Goal: Task Accomplishment & Management: Manage account settings

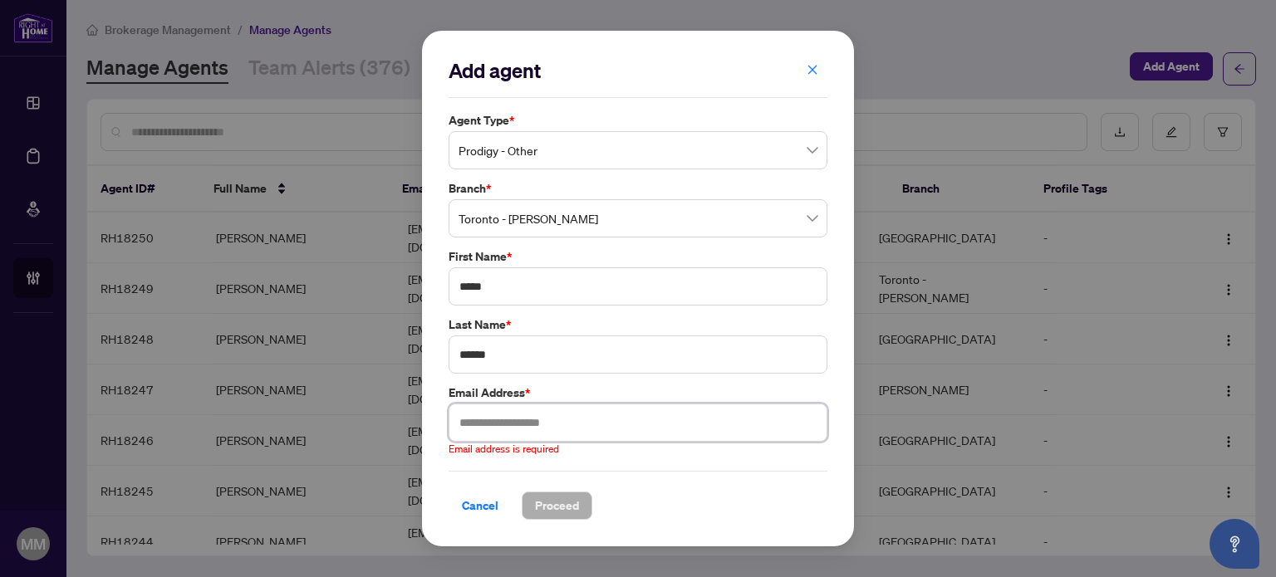
click at [625, 425] on input "text" at bounding box center [638, 423] width 379 height 38
click at [679, 504] on div "Cancel Proceed" at bounding box center [638, 506] width 379 height 28
click at [611, 424] on input "text" at bounding box center [638, 423] width 379 height 38
paste input "**********"
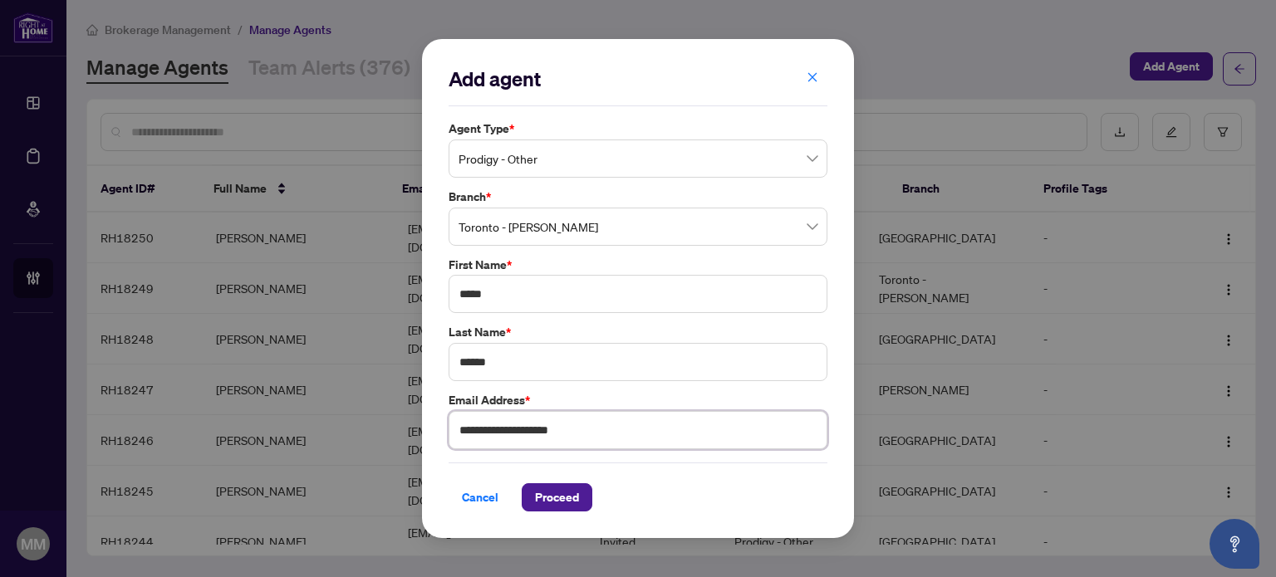
click at [462, 424] on input "**********" at bounding box center [638, 430] width 379 height 38
type input "**********"
click at [545, 493] on span "Proceed" at bounding box center [557, 497] width 44 height 27
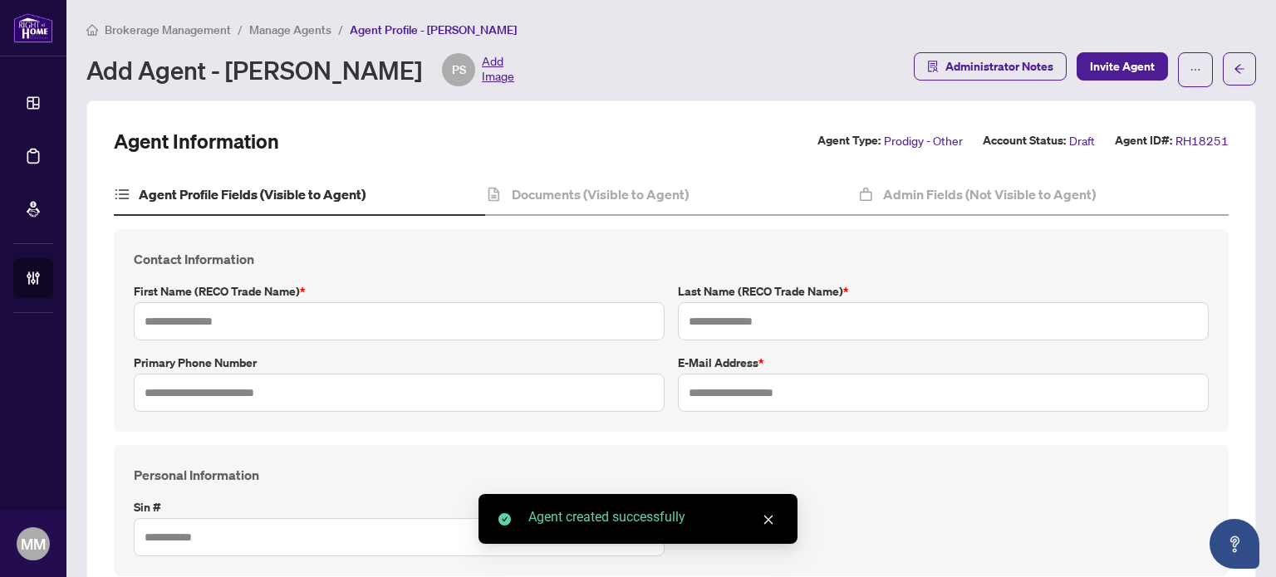
type input "*****"
type input "******"
type input "**********"
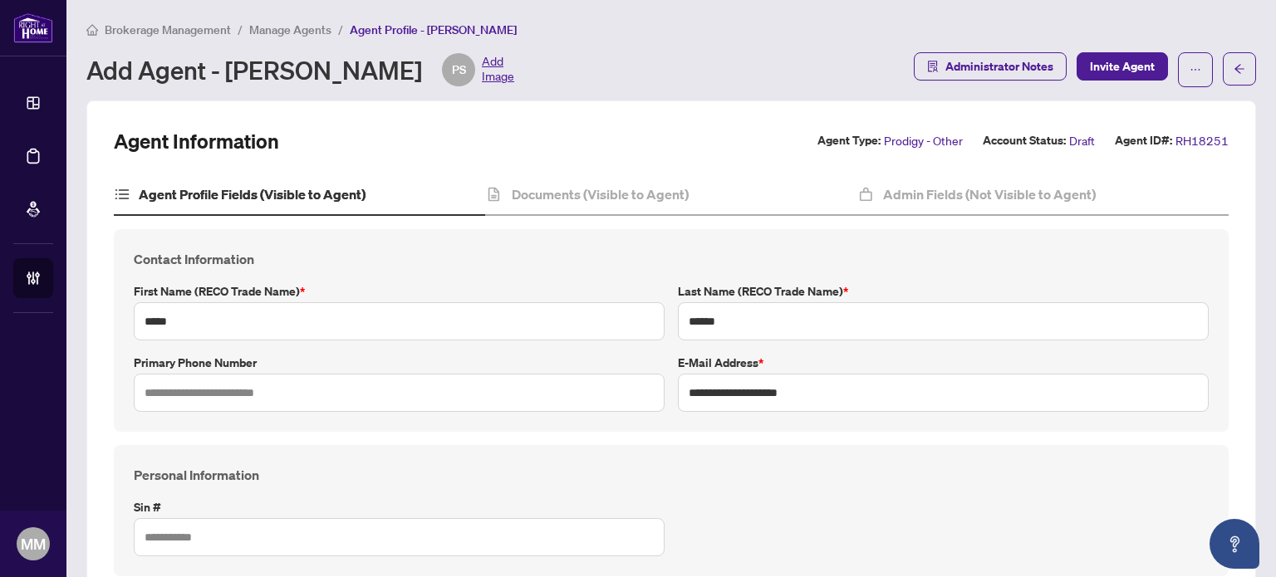
click at [769, 527] on div "Personal Information Sin #" at bounding box center [671, 510] width 1088 height 91
click at [684, 179] on div "Documents (Visible to Agent)" at bounding box center [670, 195] width 371 height 42
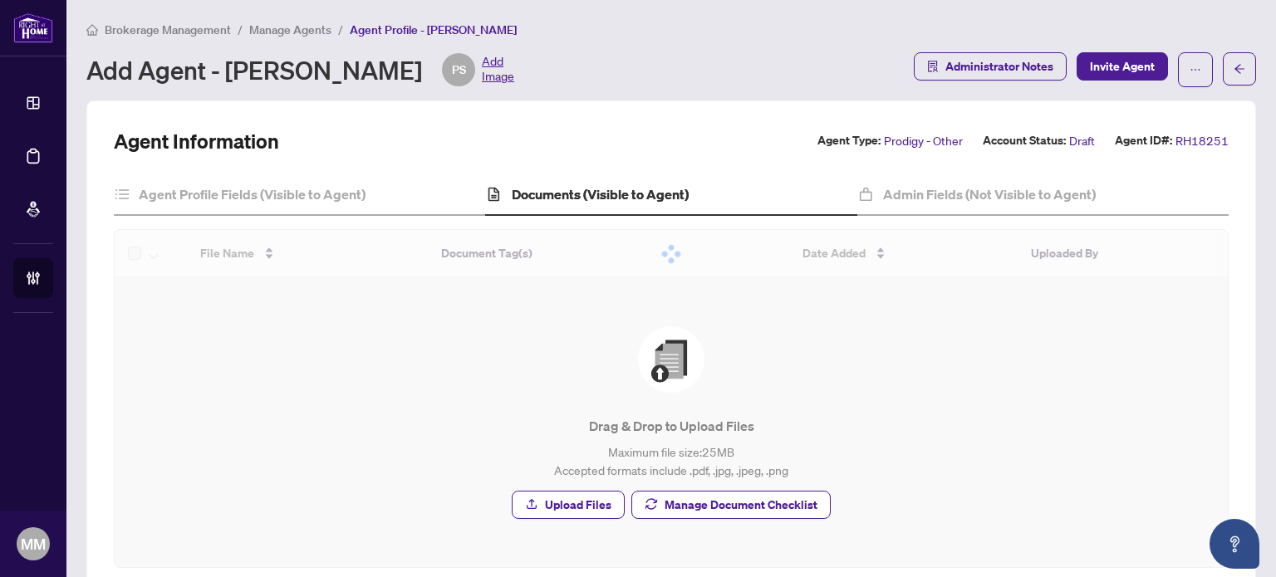
scroll to position [36, 0]
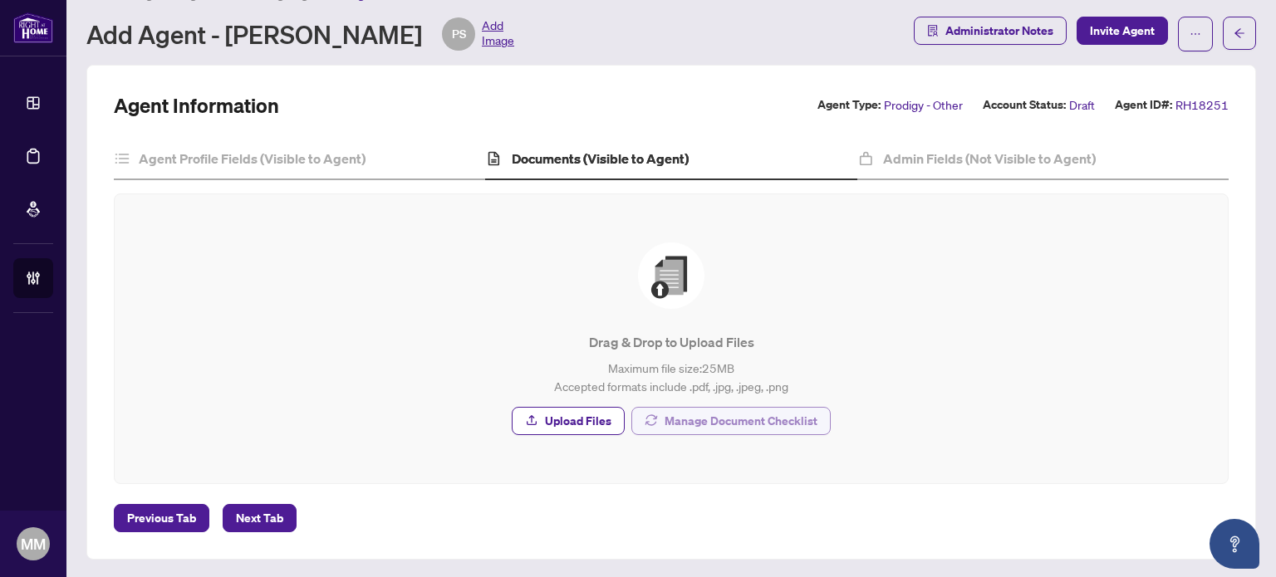
click at [741, 418] on span "Manage Document Checklist" at bounding box center [740, 421] width 153 height 27
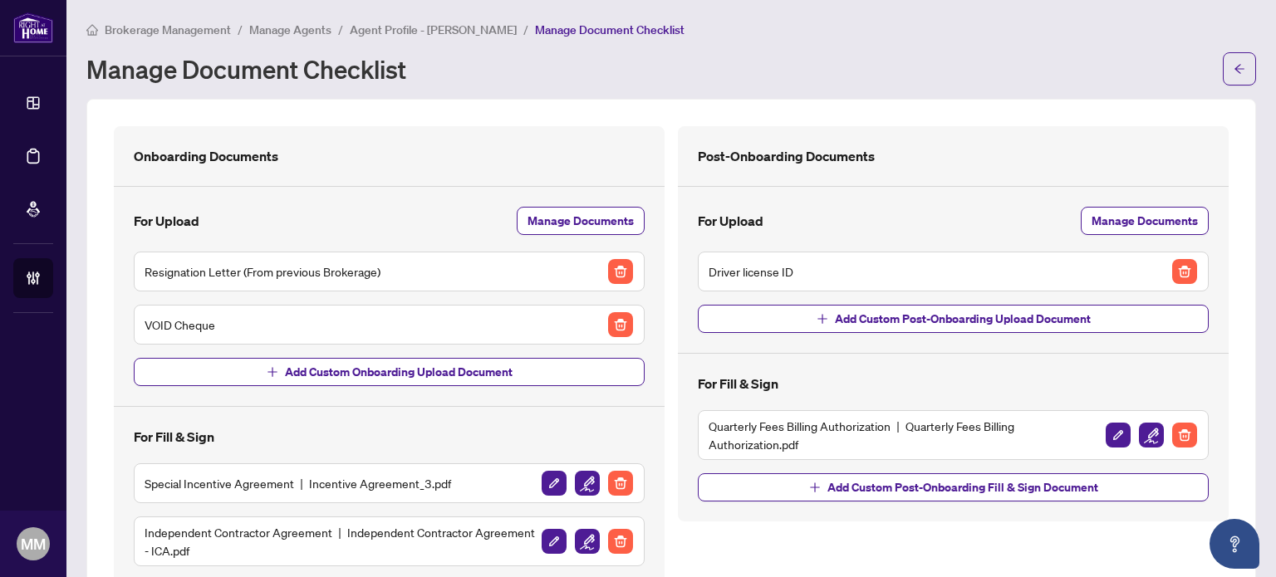
click at [1157, 270] on div "Driver license ID" at bounding box center [952, 271] width 489 height 27
click at [1172, 266] on img "button" at bounding box center [1184, 271] width 25 height 25
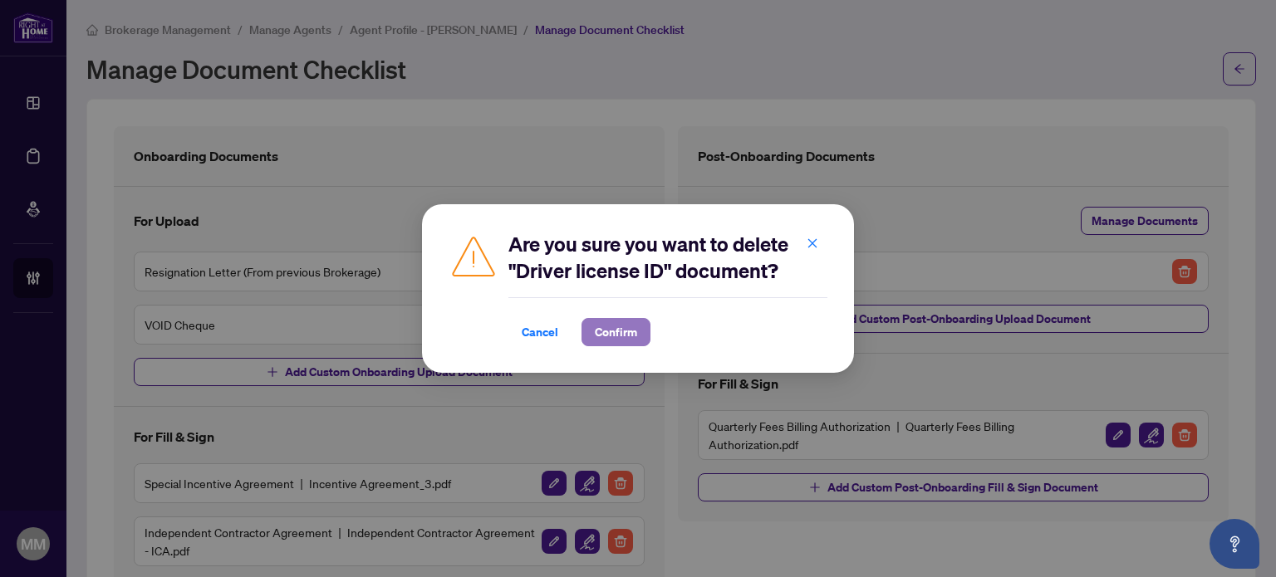
click at [609, 326] on span "Confirm" at bounding box center [616, 332] width 42 height 27
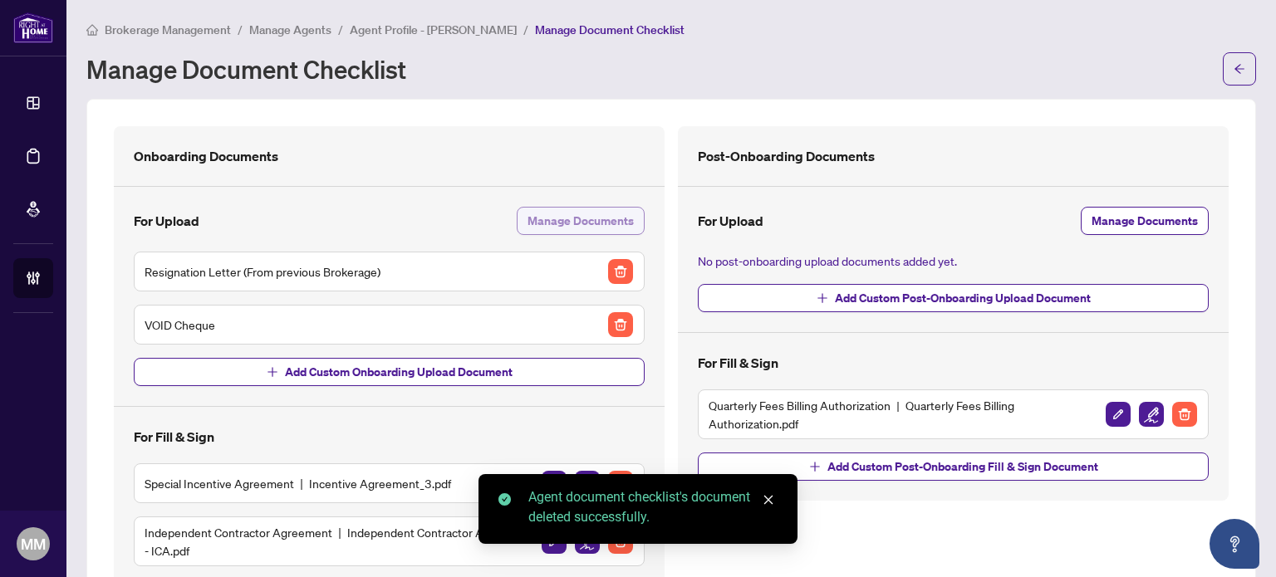
click at [594, 215] on span "Manage Documents" at bounding box center [580, 221] width 106 height 27
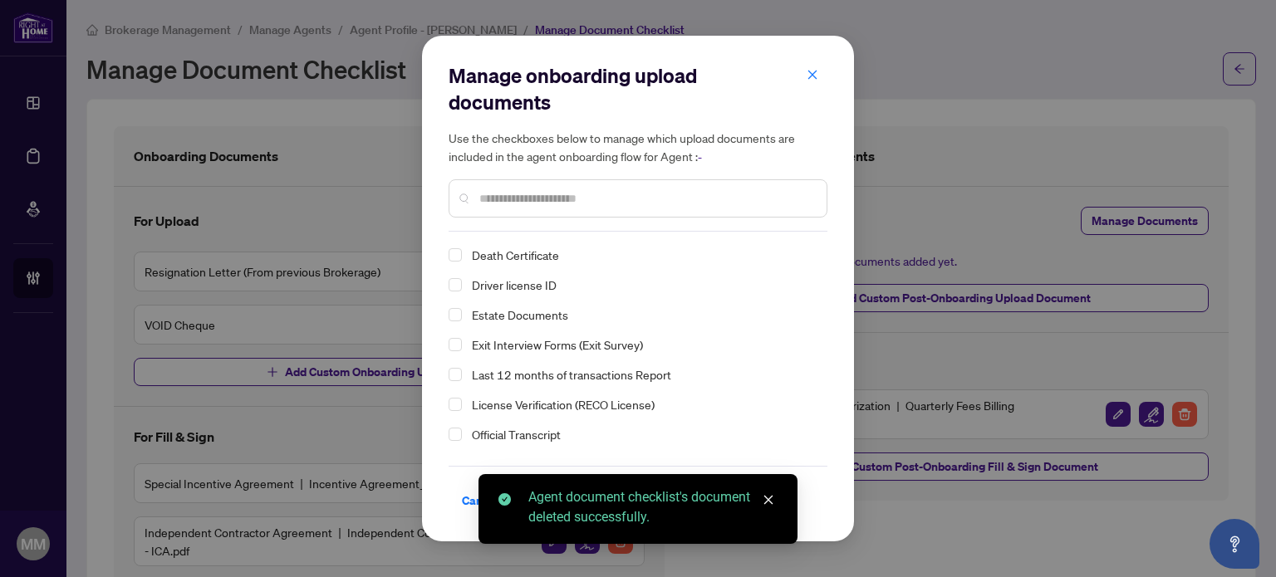
click at [522, 279] on span "Driver license ID" at bounding box center [514, 284] width 85 height 15
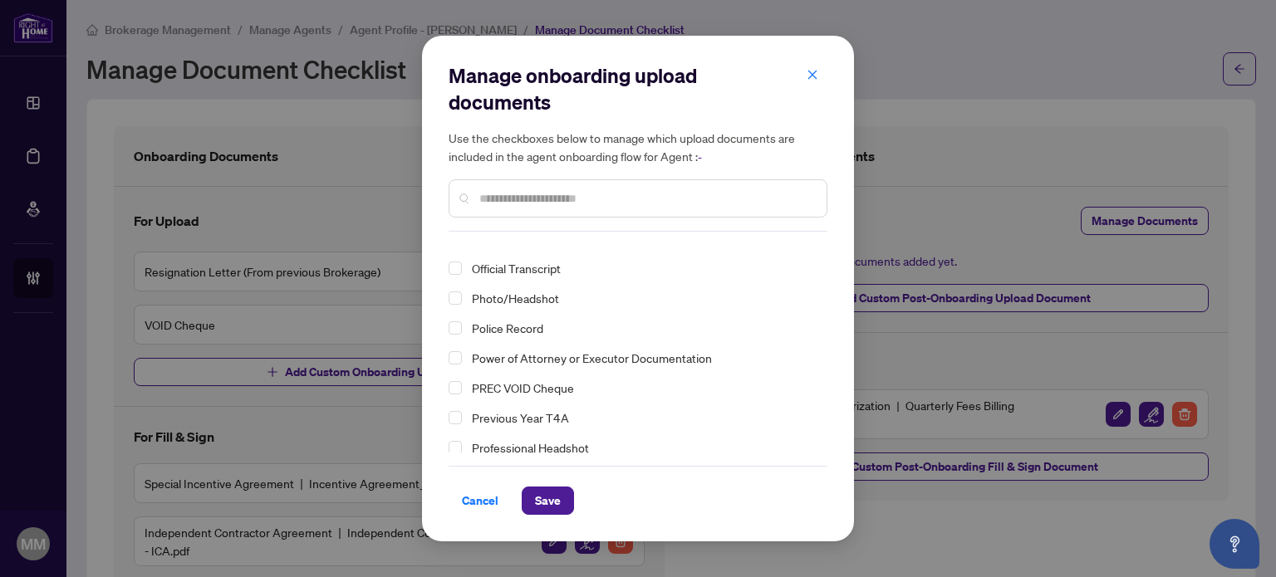
click at [542, 304] on span "Photo/Headshot" at bounding box center [515, 298] width 87 height 15
click at [543, 509] on span "Save" at bounding box center [548, 501] width 26 height 27
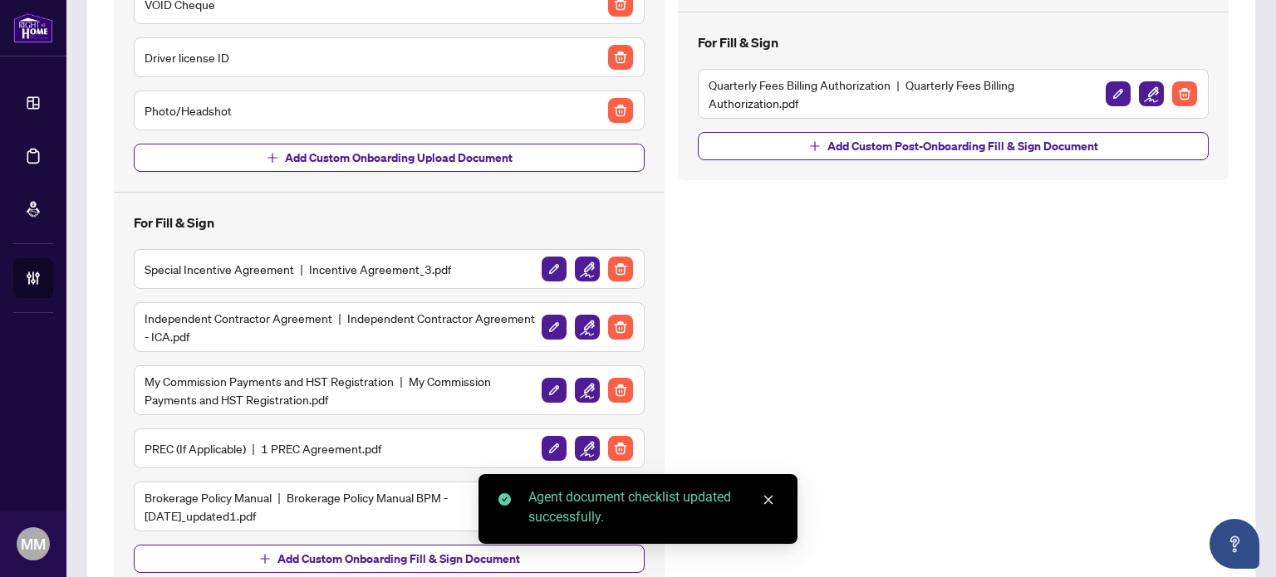
scroll to position [332, 0]
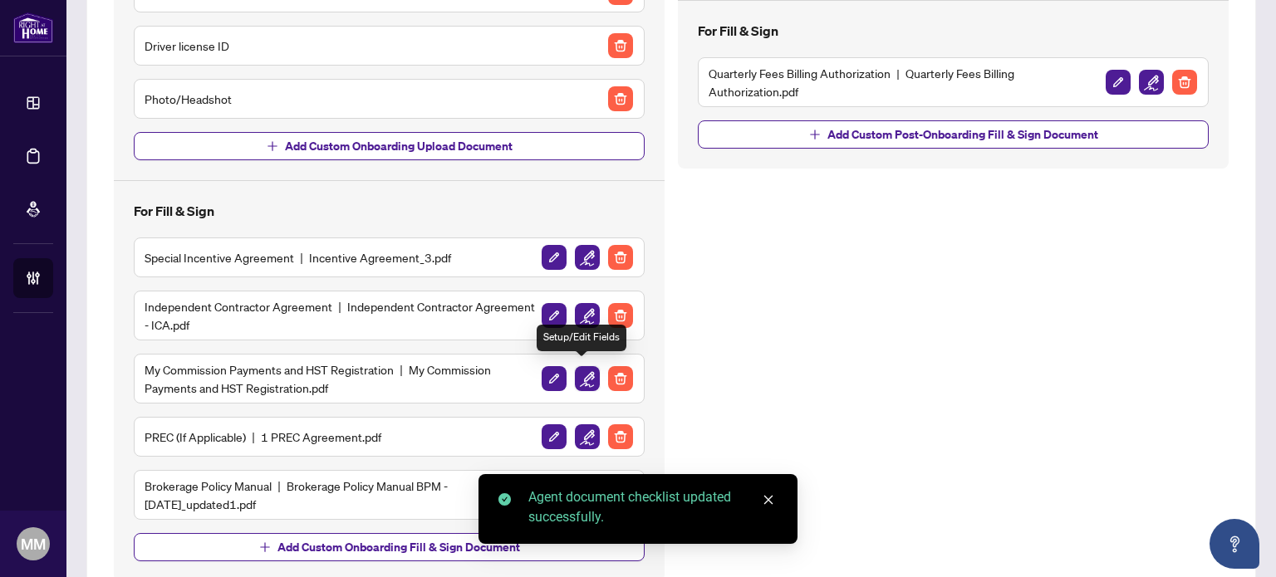
click at [580, 375] on img "button" at bounding box center [587, 378] width 25 height 25
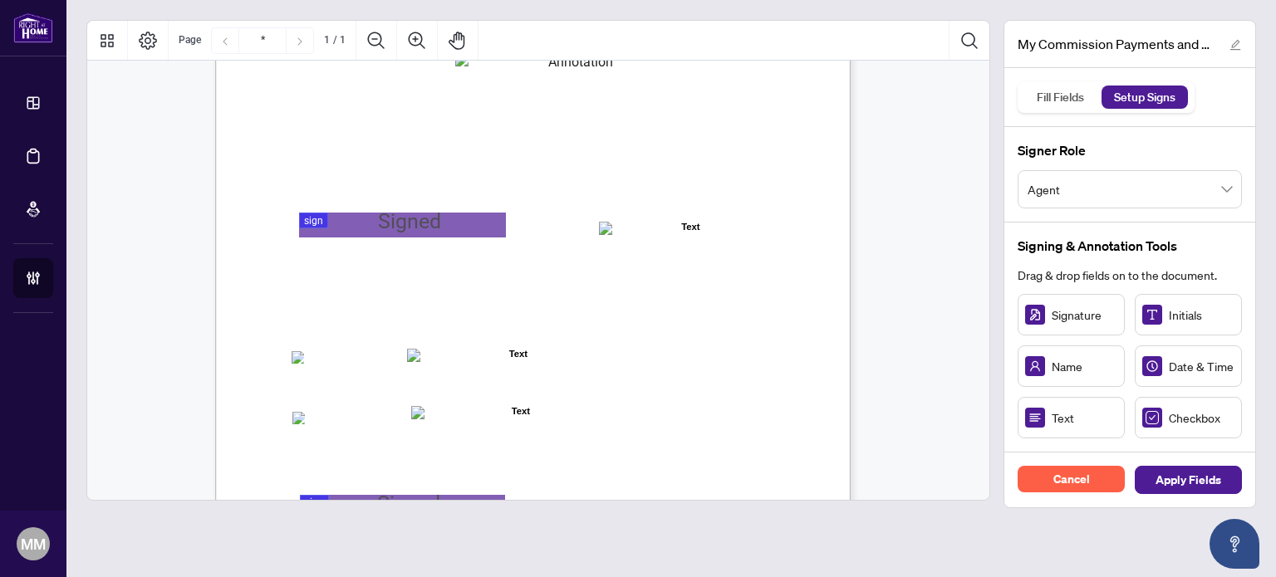
scroll to position [339, 0]
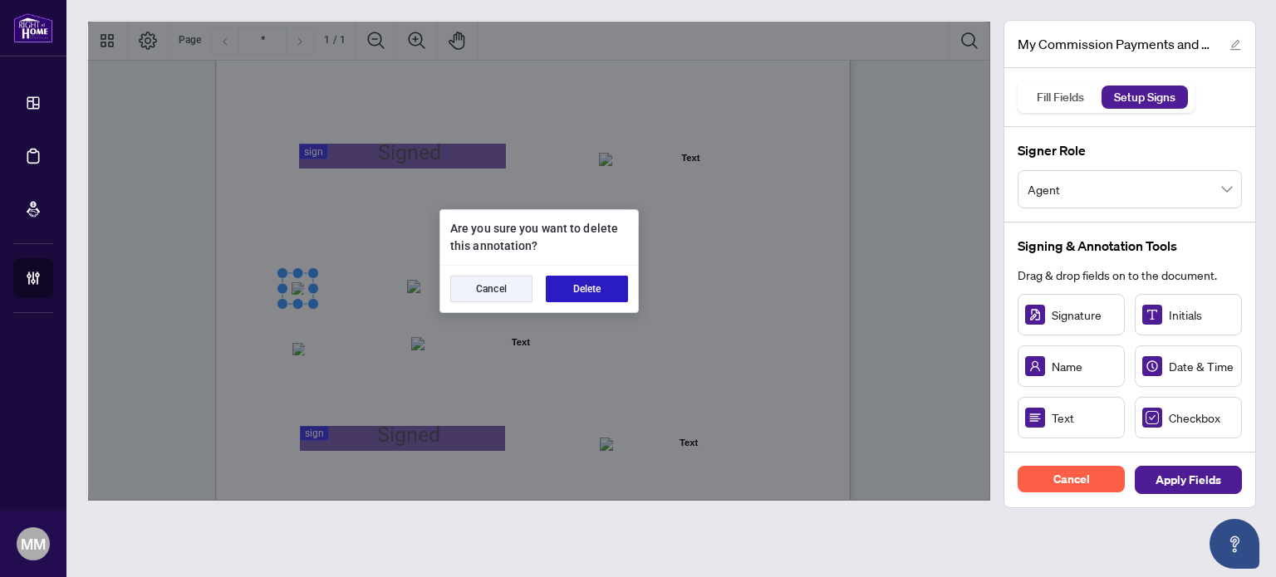
click at [585, 288] on button "Delete" at bounding box center [587, 289] width 82 height 27
click at [628, 292] on div "Cancel Delete" at bounding box center [539, 289] width 198 height 47
drag, startPoint x: 617, startPoint y: 289, endPoint x: 644, endPoint y: 301, distance: 29.4
click at [617, 288] on button "Delete" at bounding box center [587, 289] width 82 height 27
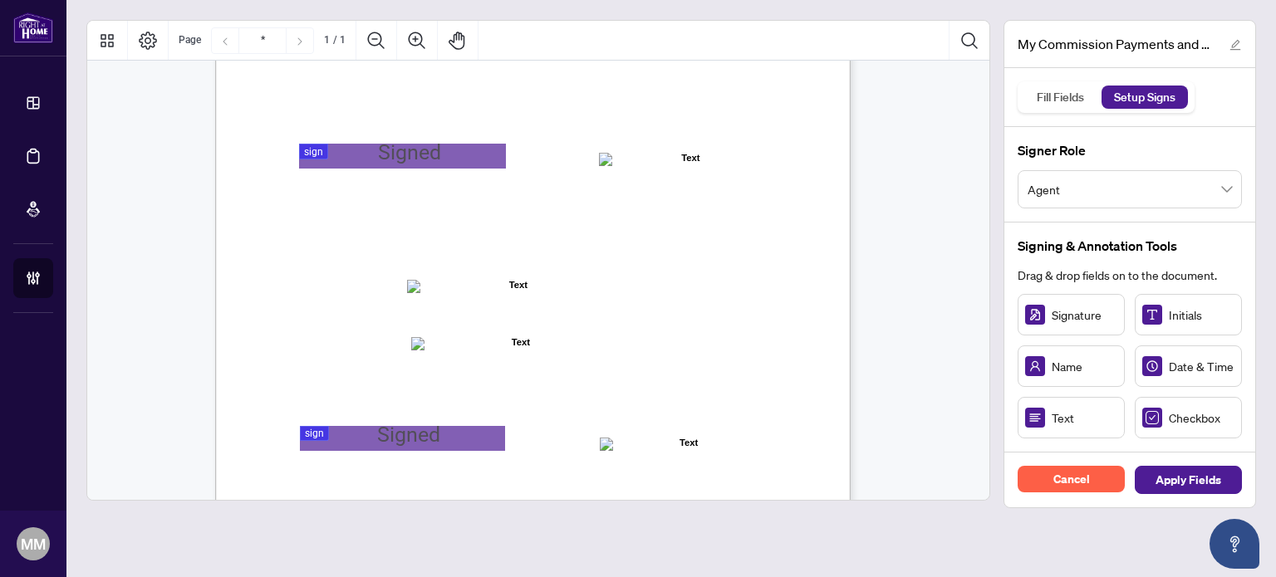
click at [887, 547] on main "My Commission Payments and HST Registration.pdf Fill Fields Setup Signs Signer …" at bounding box center [670, 288] width 1209 height 577
click at [1166, 475] on span "Apply Fields" at bounding box center [1188, 480] width 66 height 27
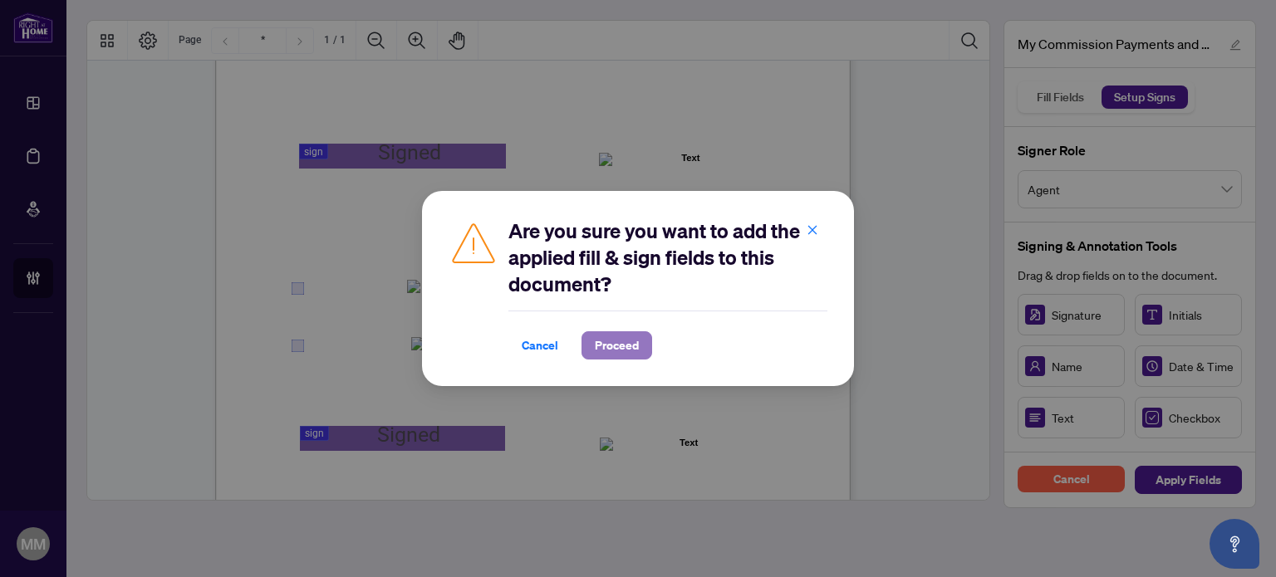
click at [601, 338] on span "Proceed" at bounding box center [617, 345] width 44 height 27
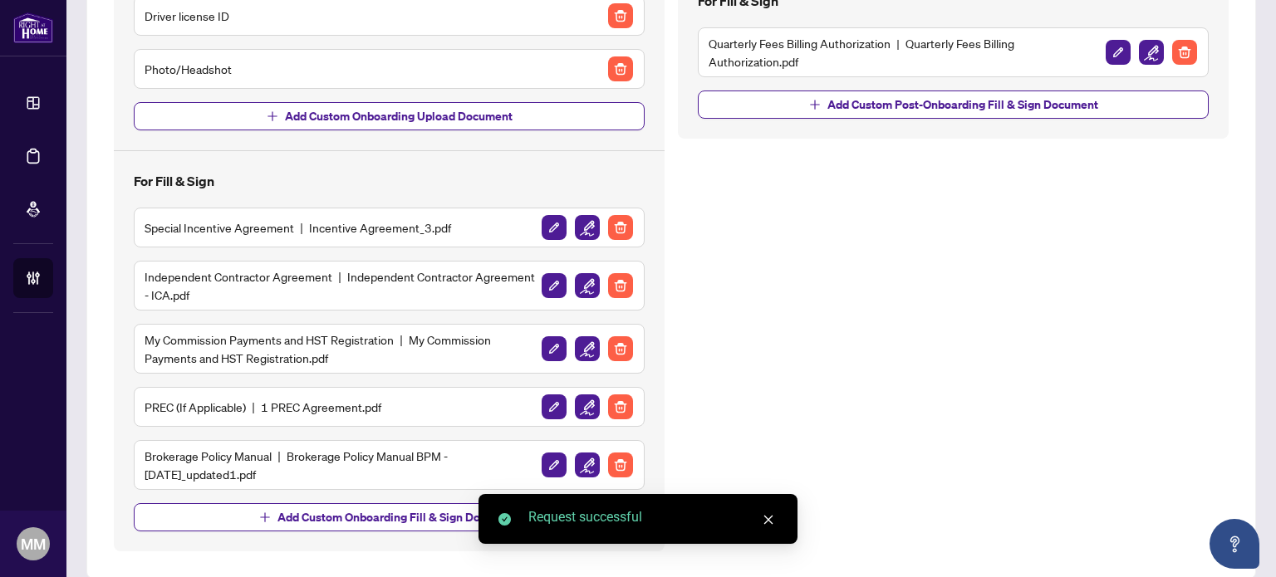
scroll to position [378, 0]
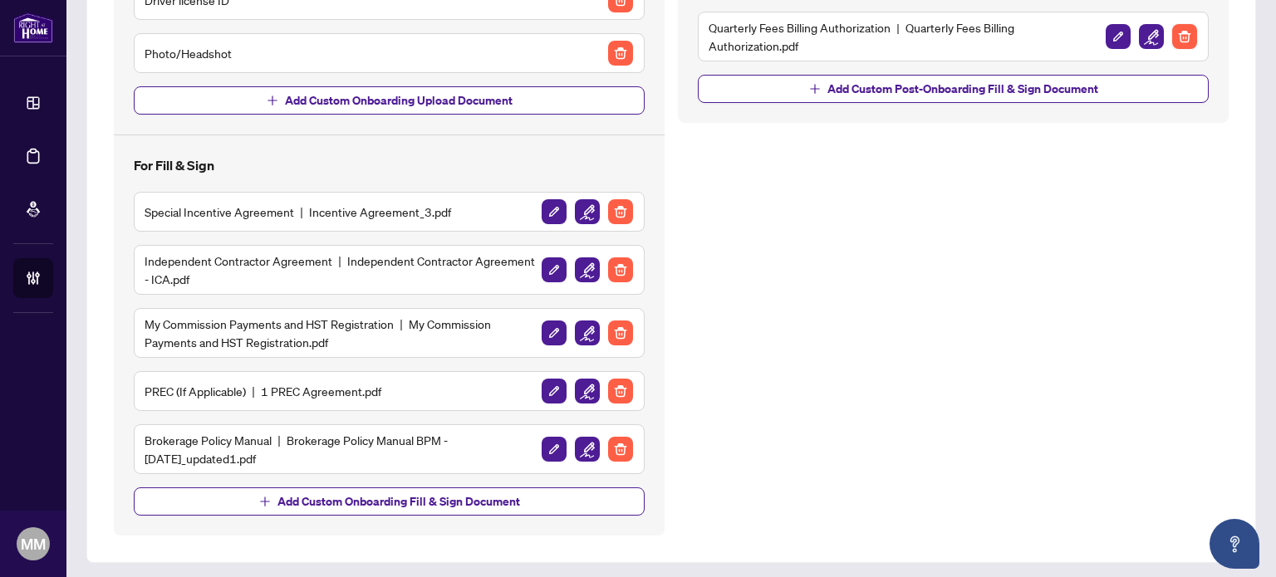
click at [1180, 39] on img "button" at bounding box center [1184, 36] width 25 height 25
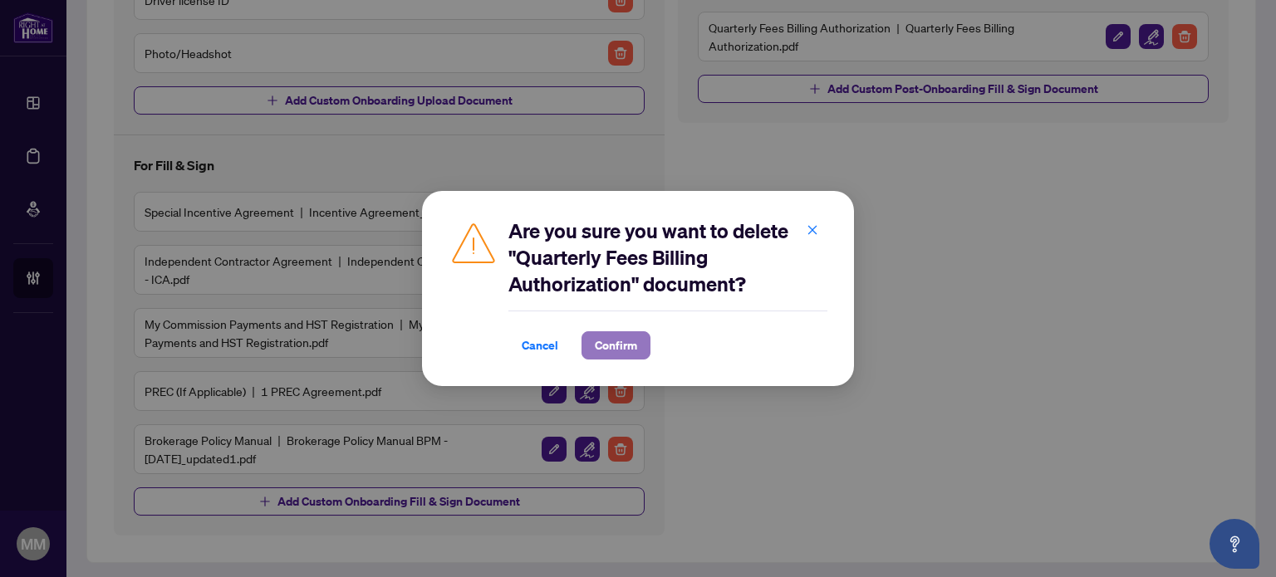
click at [596, 346] on span "Confirm" at bounding box center [616, 345] width 42 height 27
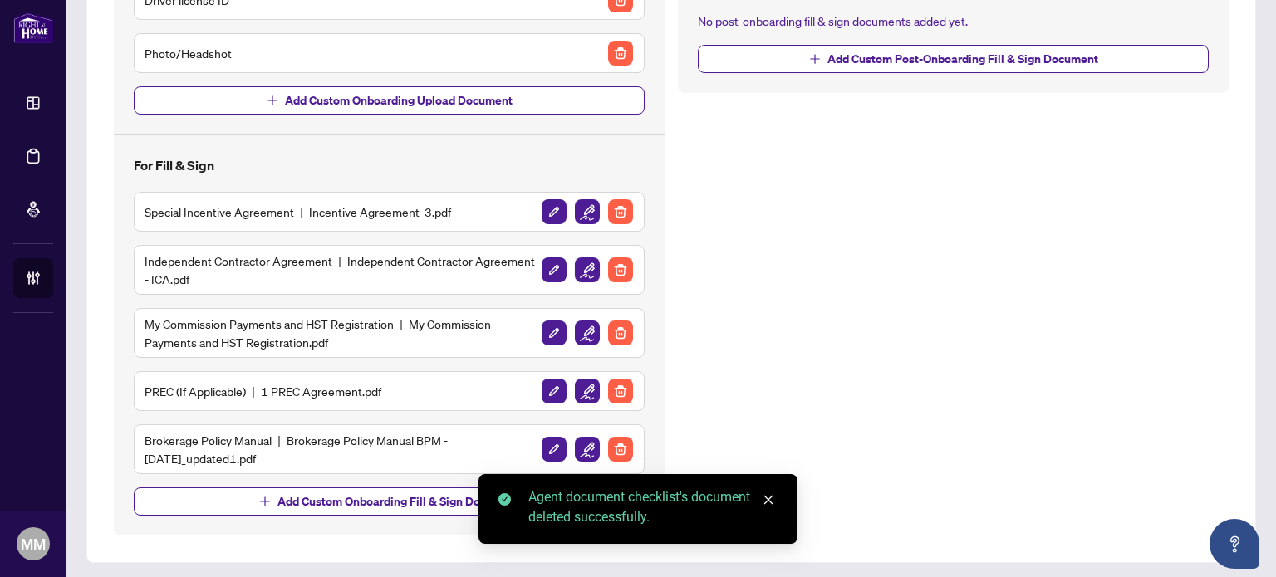
click at [586, 268] on img "button" at bounding box center [587, 269] width 25 height 25
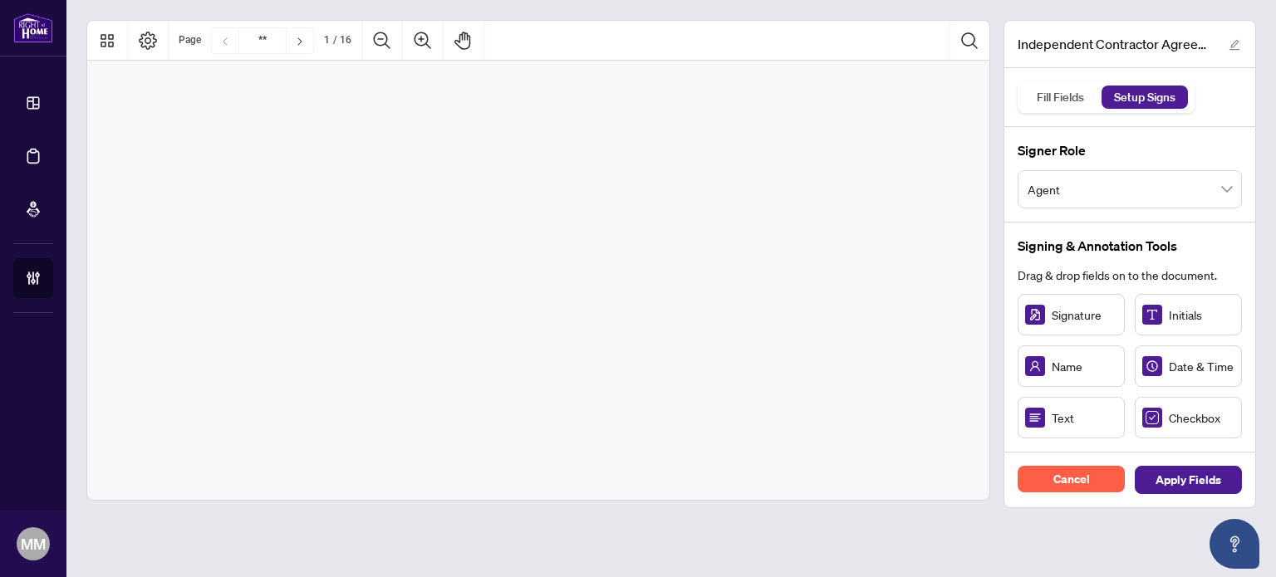
type input "**"
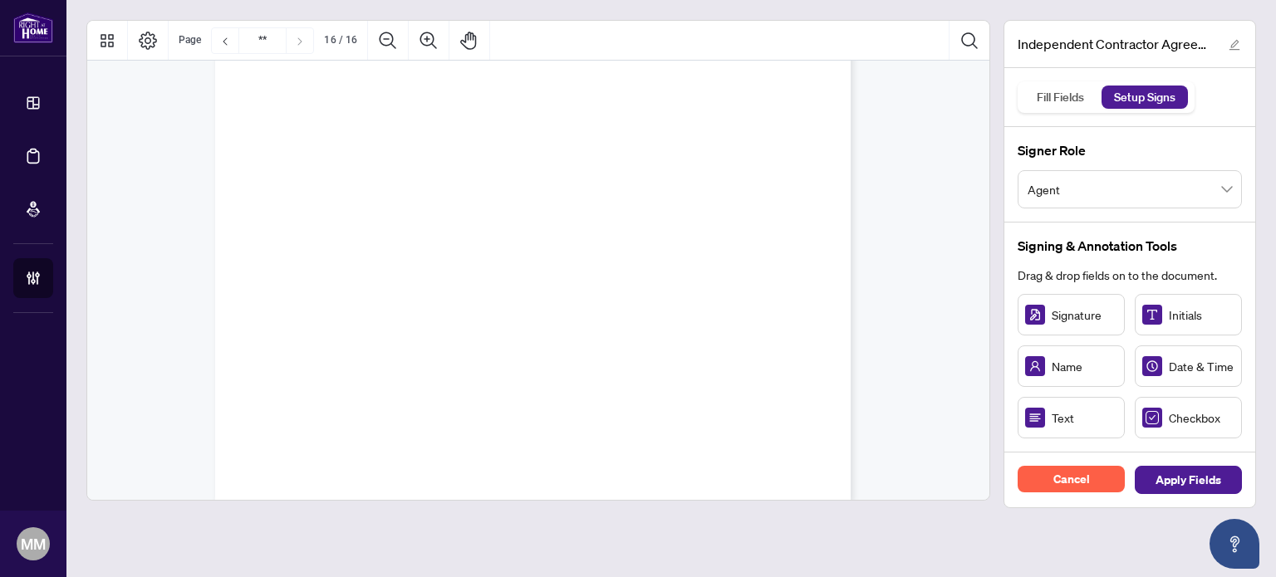
scroll to position [13061, 0]
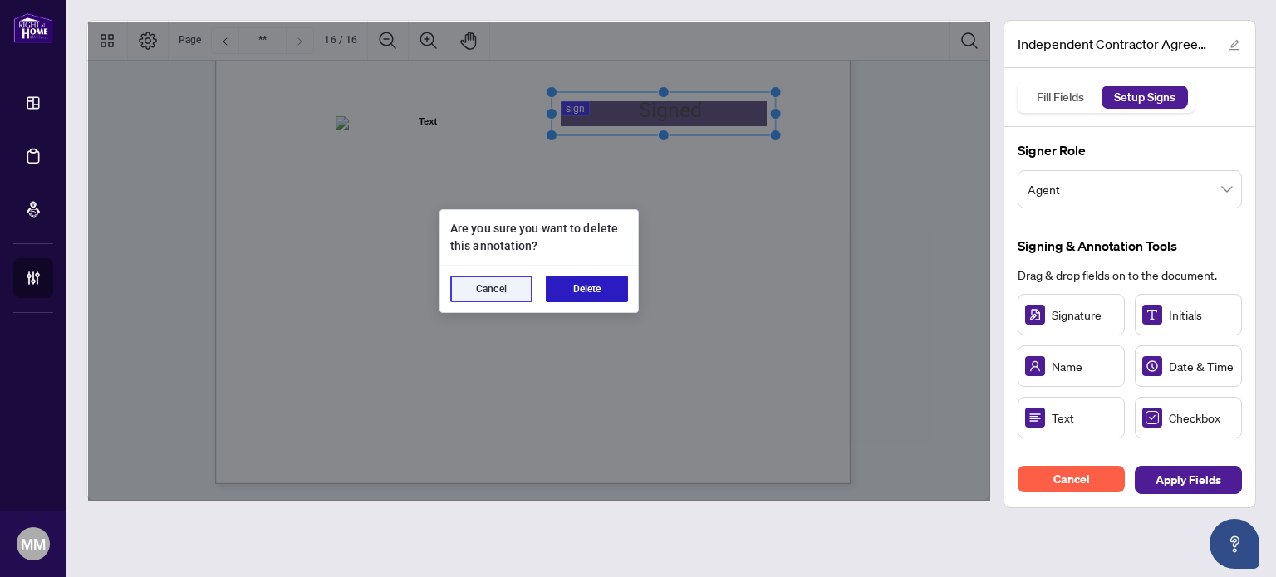
click at [617, 295] on button "Delete" at bounding box center [587, 289] width 82 height 27
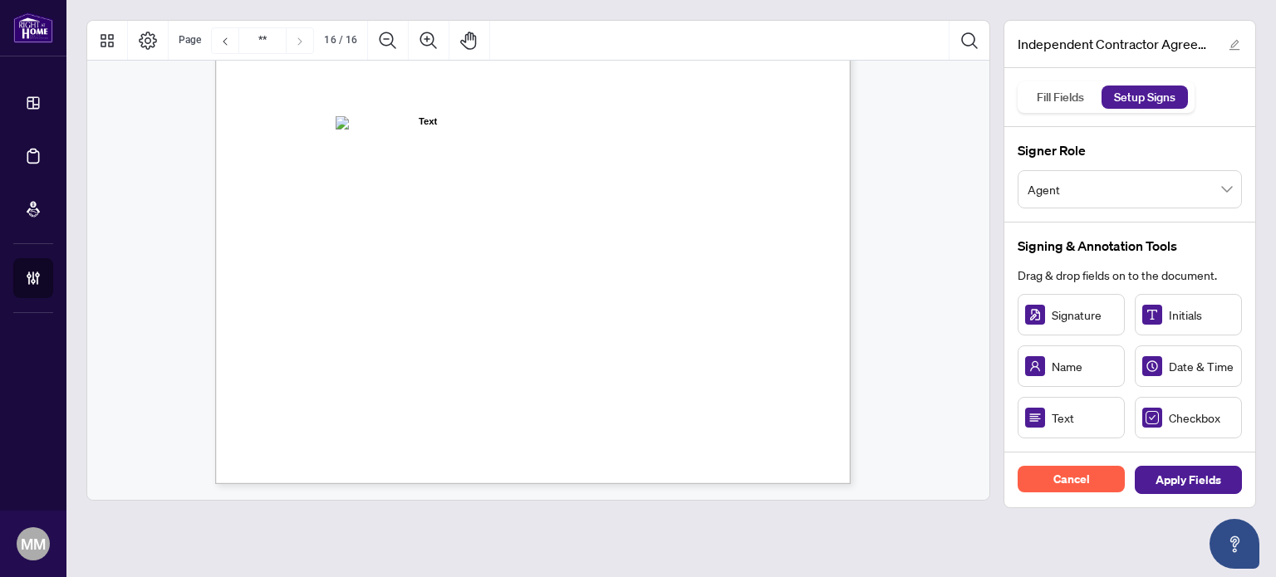
click at [462, 105] on div "IN WITNESS WHEREOF, the parties hereto, having read and understood the entire A…" at bounding box center [612, 176] width 794 height 1028
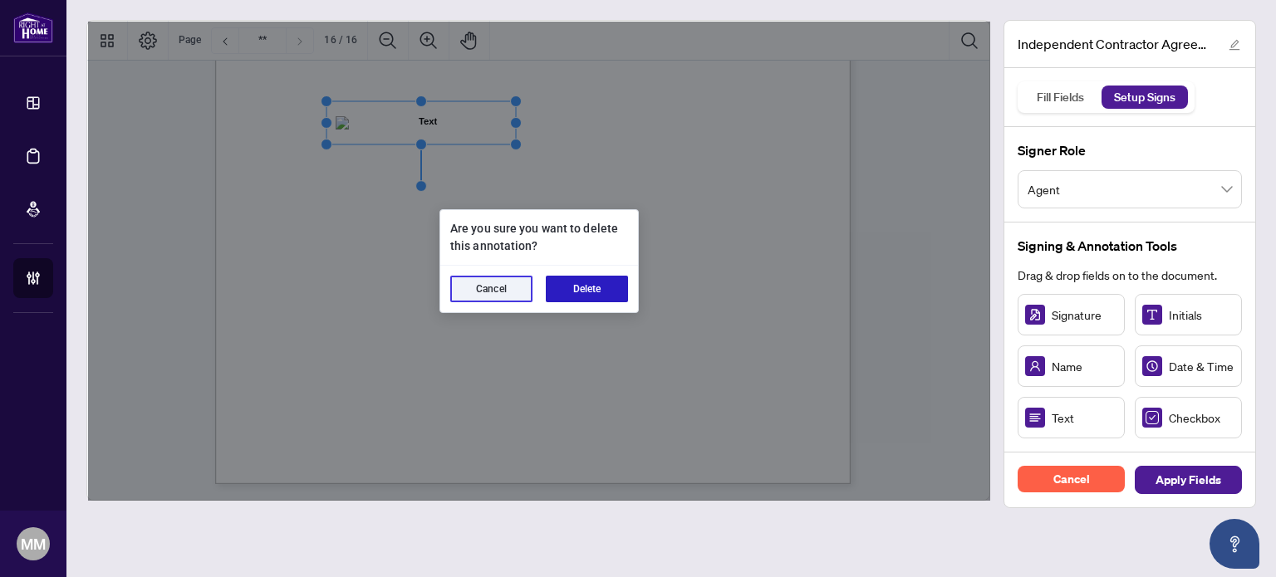
click at [571, 282] on button "Delete" at bounding box center [587, 289] width 82 height 27
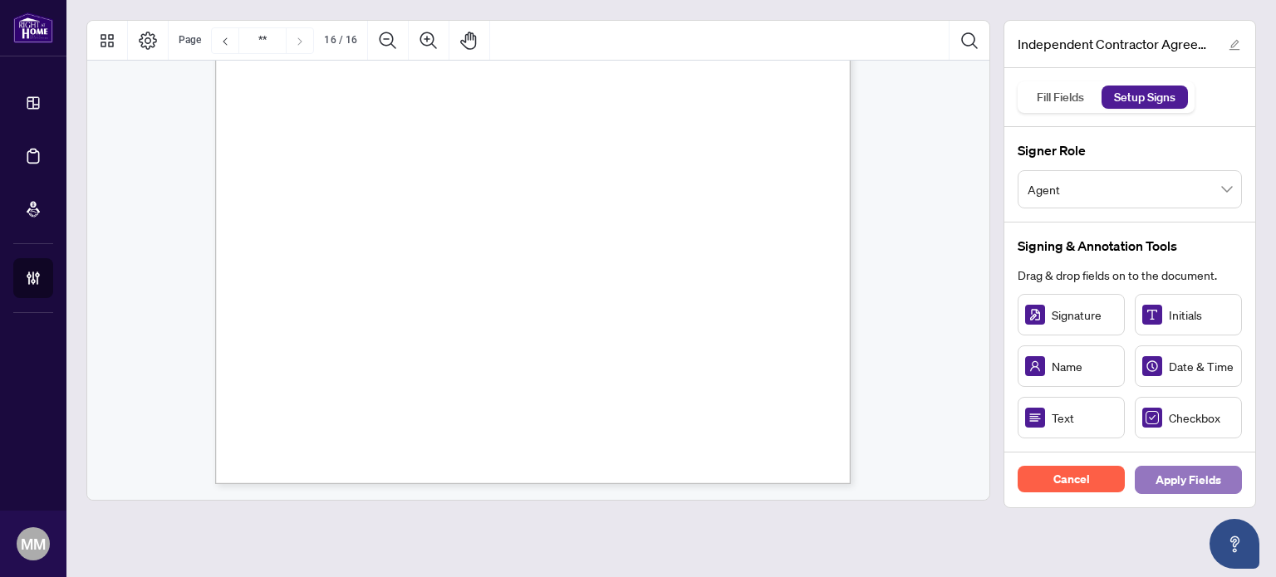
click at [1168, 476] on span "Apply Fields" at bounding box center [1188, 480] width 66 height 27
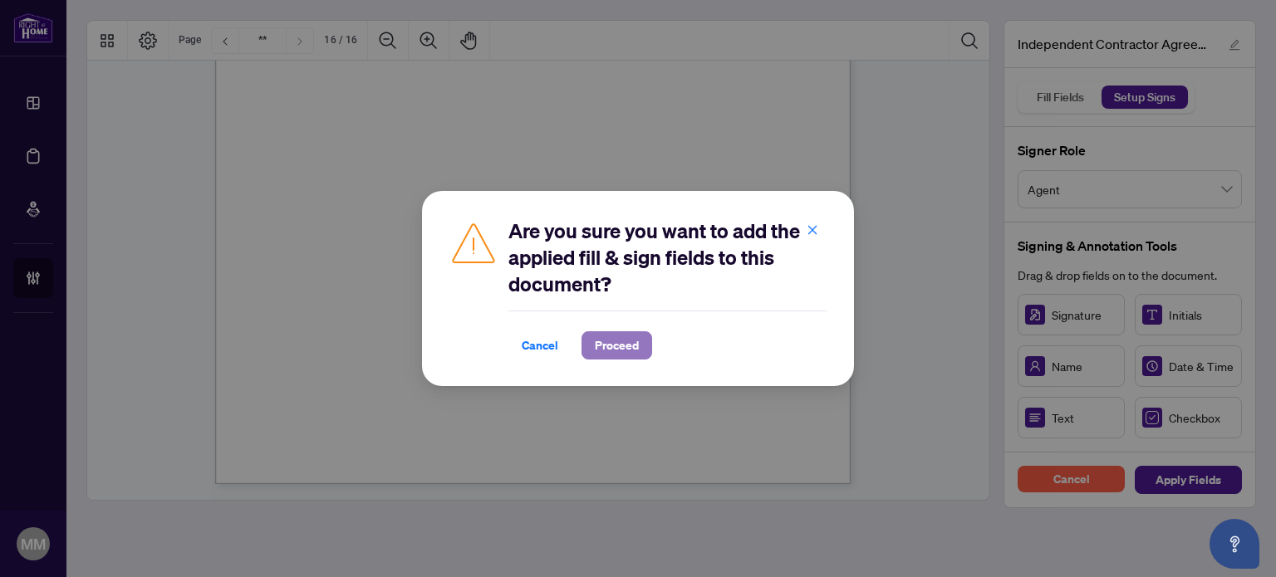
click at [622, 357] on span "Proceed" at bounding box center [617, 345] width 44 height 27
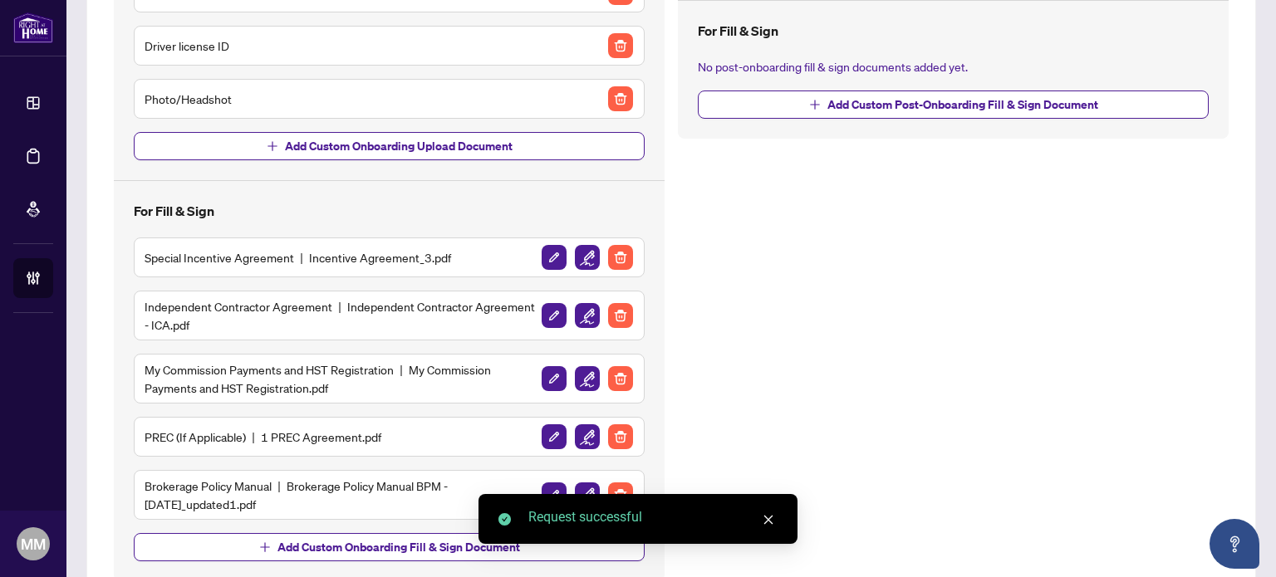
scroll to position [378, 0]
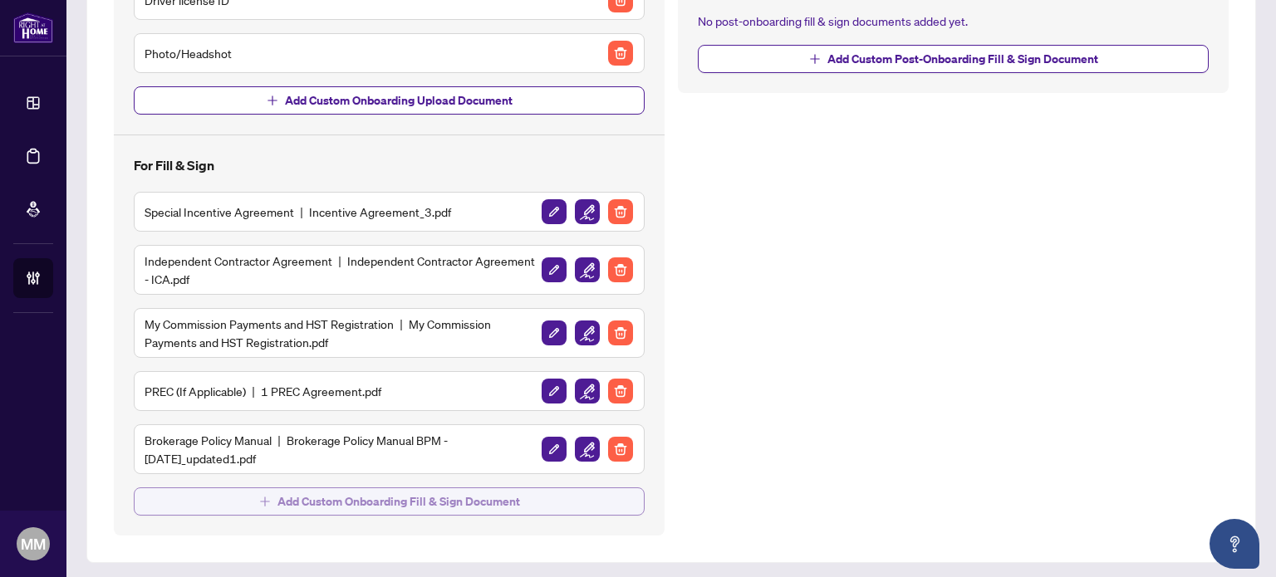
click at [414, 498] on span "Add Custom Onboarding Fill & Sign Document" at bounding box center [398, 501] width 243 height 27
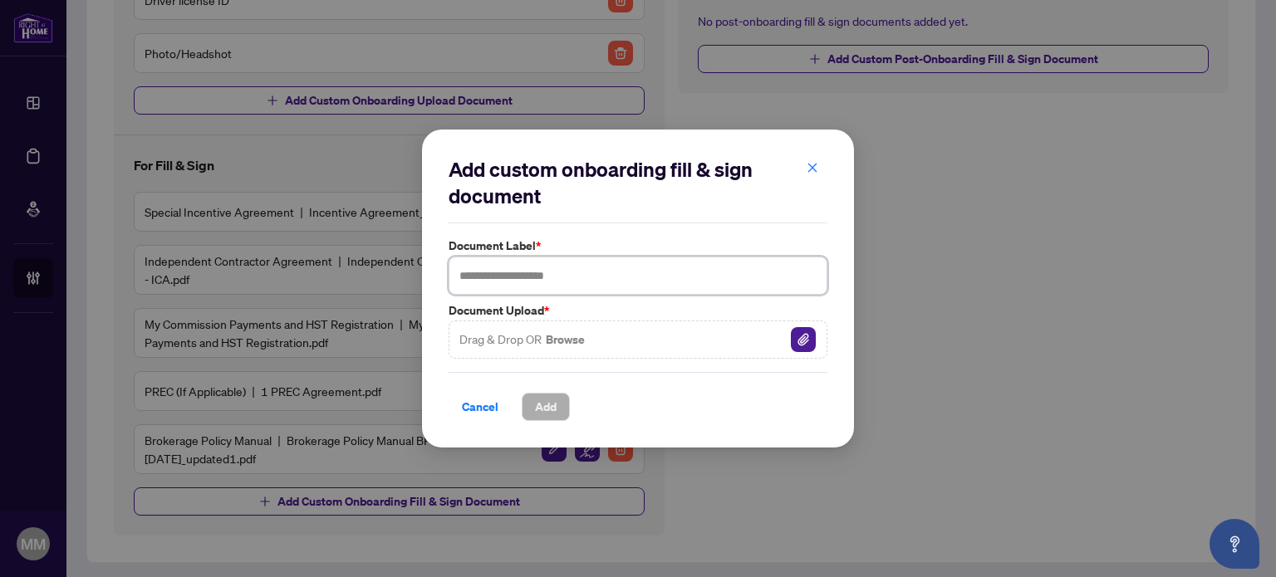
click at [625, 277] on input "text" at bounding box center [638, 276] width 379 height 38
type input "**********"
click at [815, 338] on img "button" at bounding box center [803, 339] width 25 height 25
click at [544, 402] on span "Add" at bounding box center [546, 407] width 22 height 27
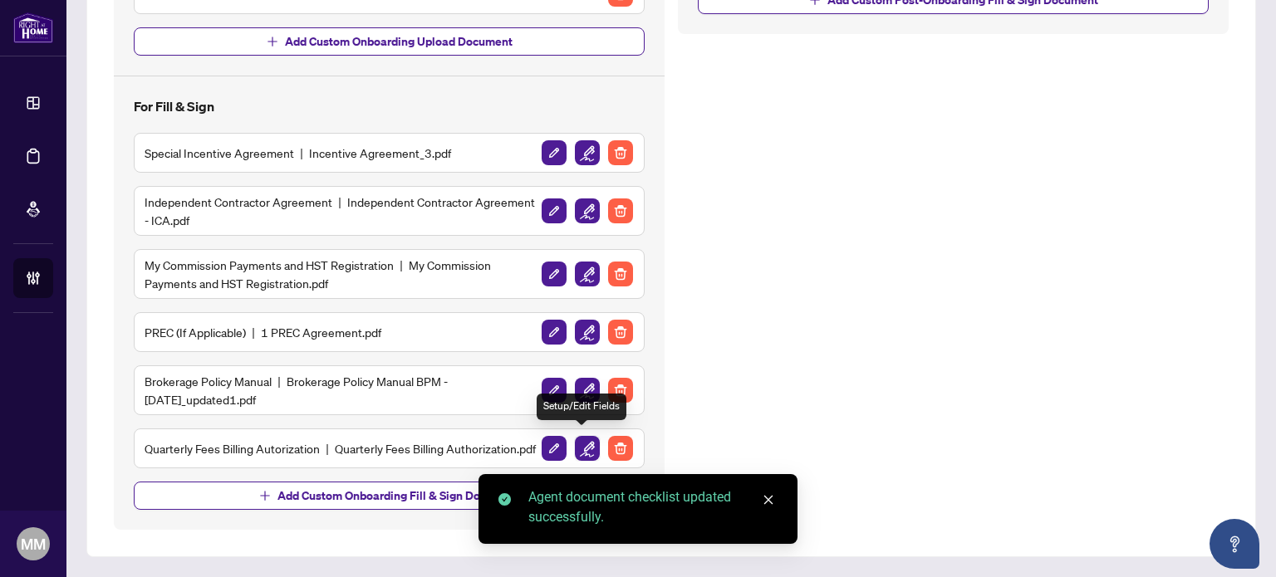
click at [591, 444] on img "button" at bounding box center [587, 448] width 25 height 25
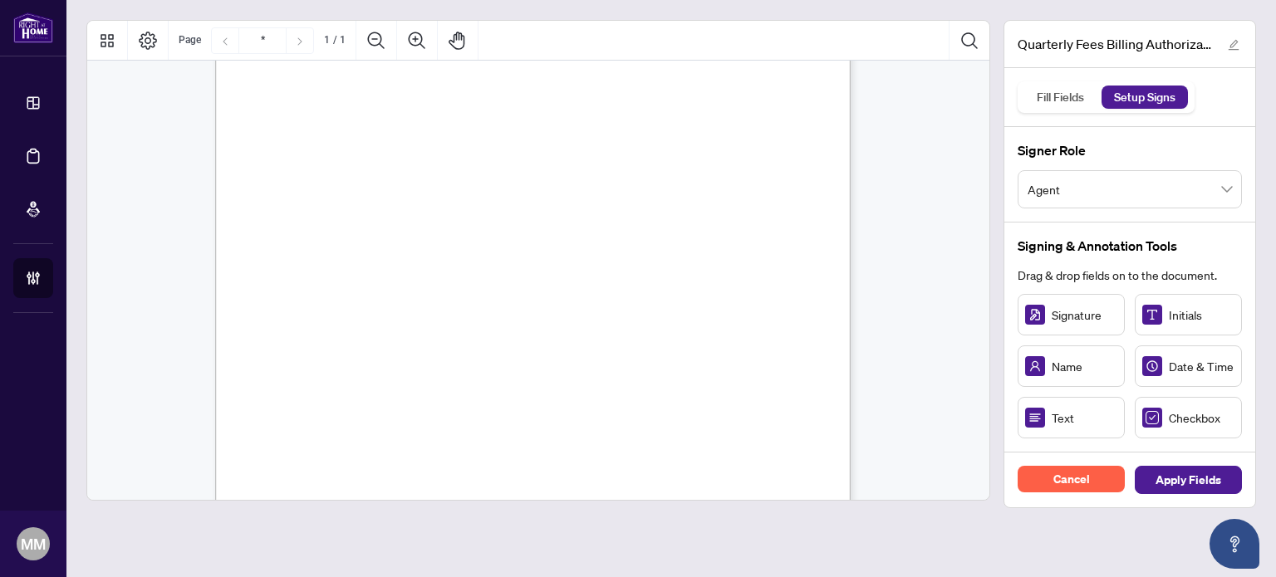
scroll to position [332, 0]
drag, startPoint x: 1066, startPoint y: 316, endPoint x: 385, endPoint y: 461, distance: 696.4
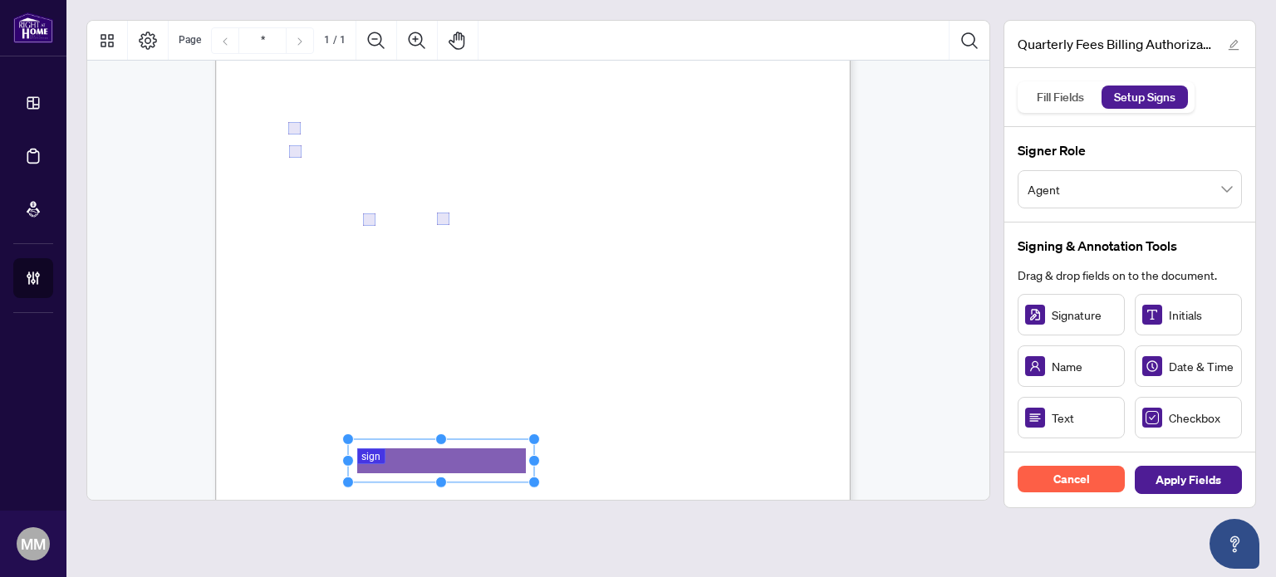
drag, startPoint x: 427, startPoint y: 462, endPoint x: 565, endPoint y: 461, distance: 137.9
click at [537, 459] on circle "Resize, Right" at bounding box center [534, 461] width 11 height 11
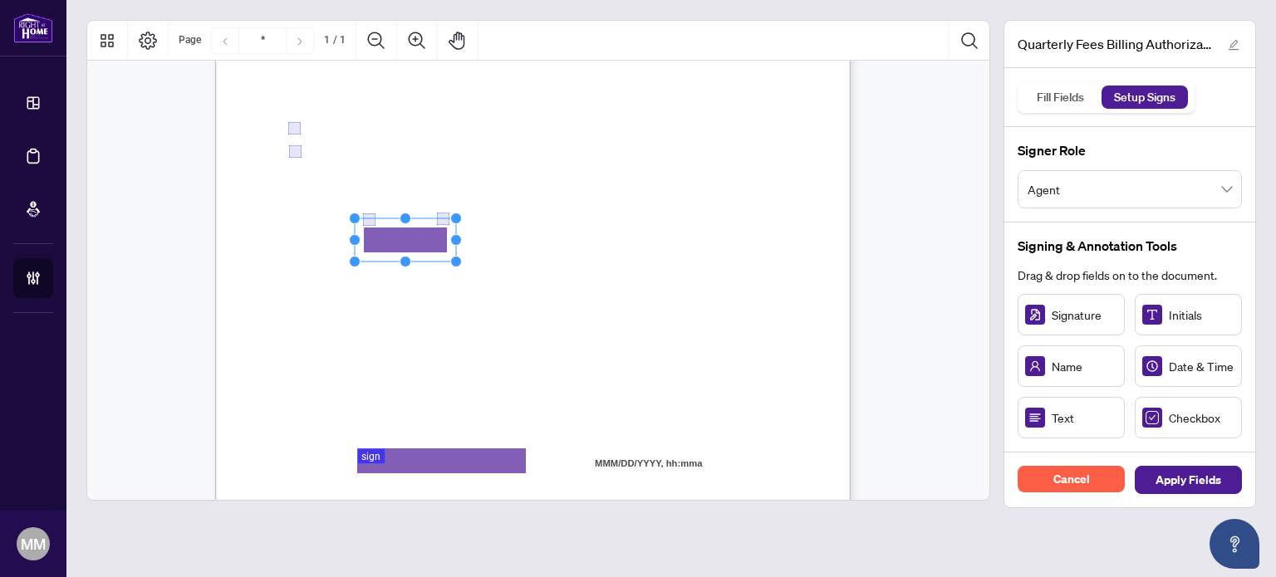
drag, startPoint x: 1073, startPoint y: 423, endPoint x: 404, endPoint y: 240, distance: 693.1
drag, startPoint x: 457, startPoint y: 238, endPoint x: 807, endPoint y: 223, distance: 350.8
click at [792, 218] on div "Right at Home Realty, Brokerage Quarterly Fees Billing Authorization Quarterly …" at bounding box center [532, 156] width 635 height 822
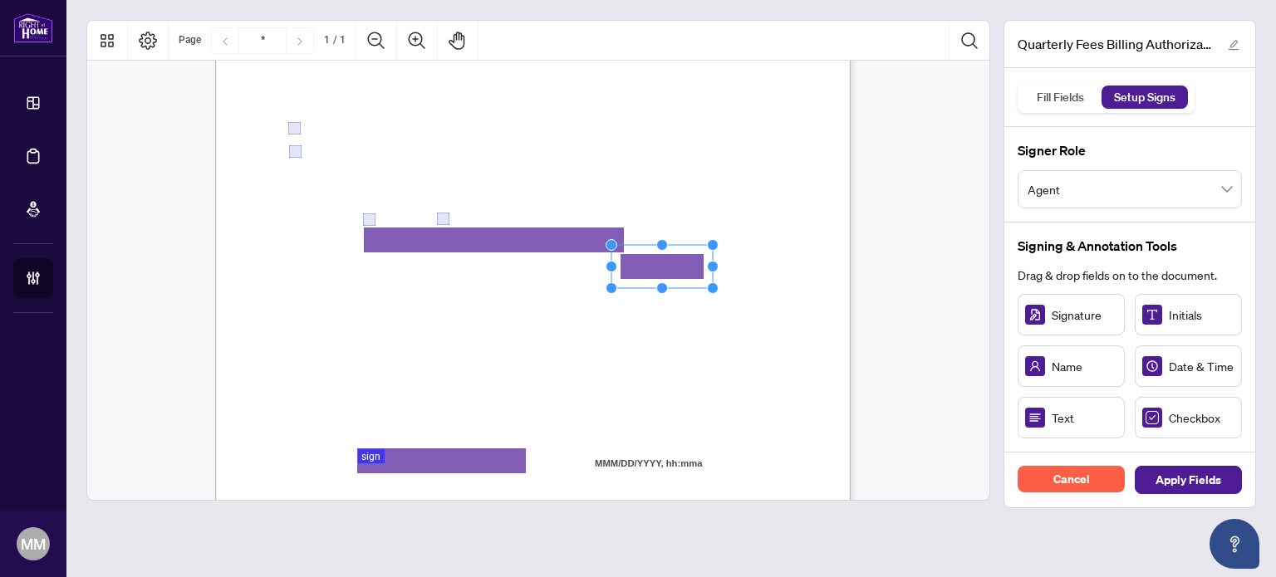
drag, startPoint x: 1036, startPoint y: 411, endPoint x: 661, endPoint y: 267, distance: 401.5
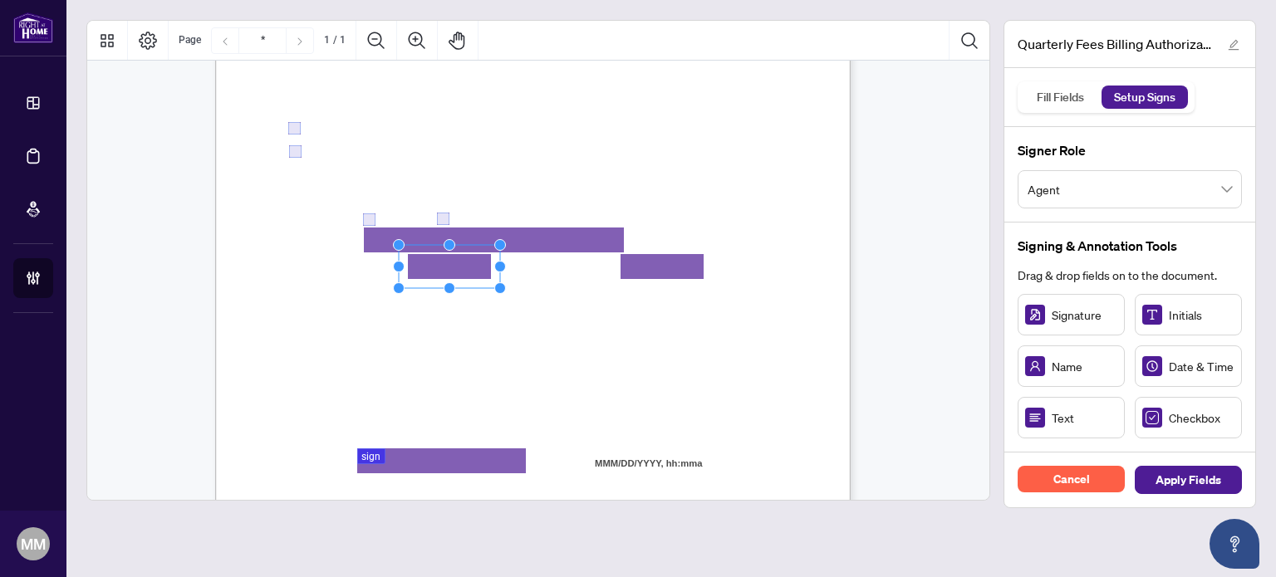
drag, startPoint x: 1066, startPoint y: 415, endPoint x: 449, endPoint y: 266, distance: 635.8
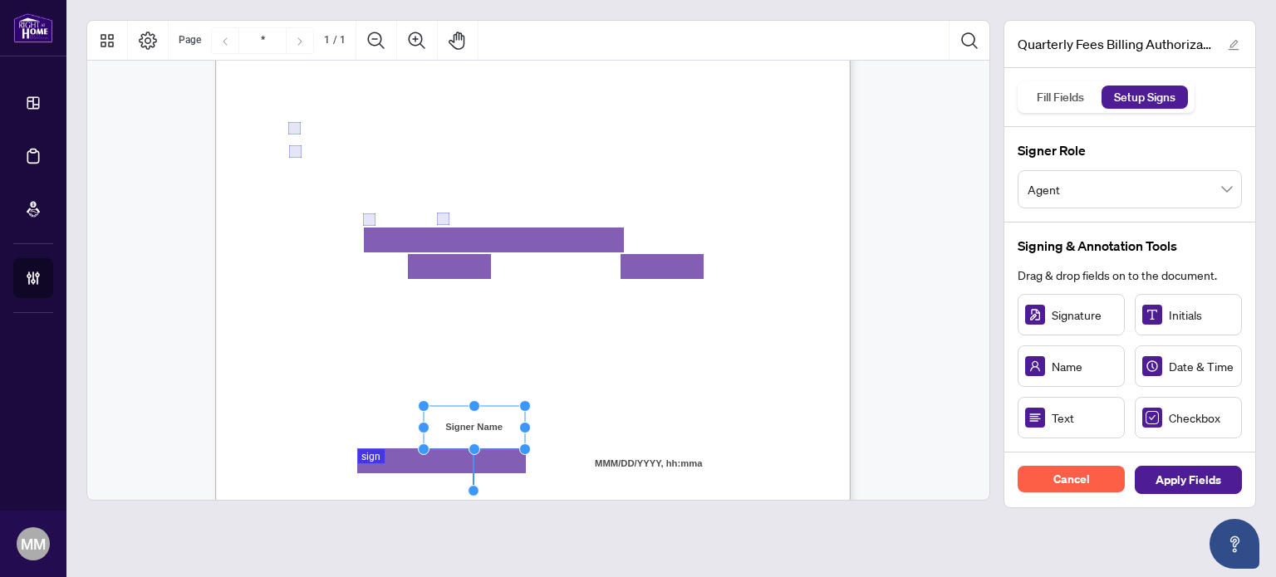
click at [1211, 495] on div "Cancel Apply Fields" at bounding box center [1129, 480] width 251 height 55
click at [1209, 481] on span "Apply Fields" at bounding box center [1188, 480] width 66 height 27
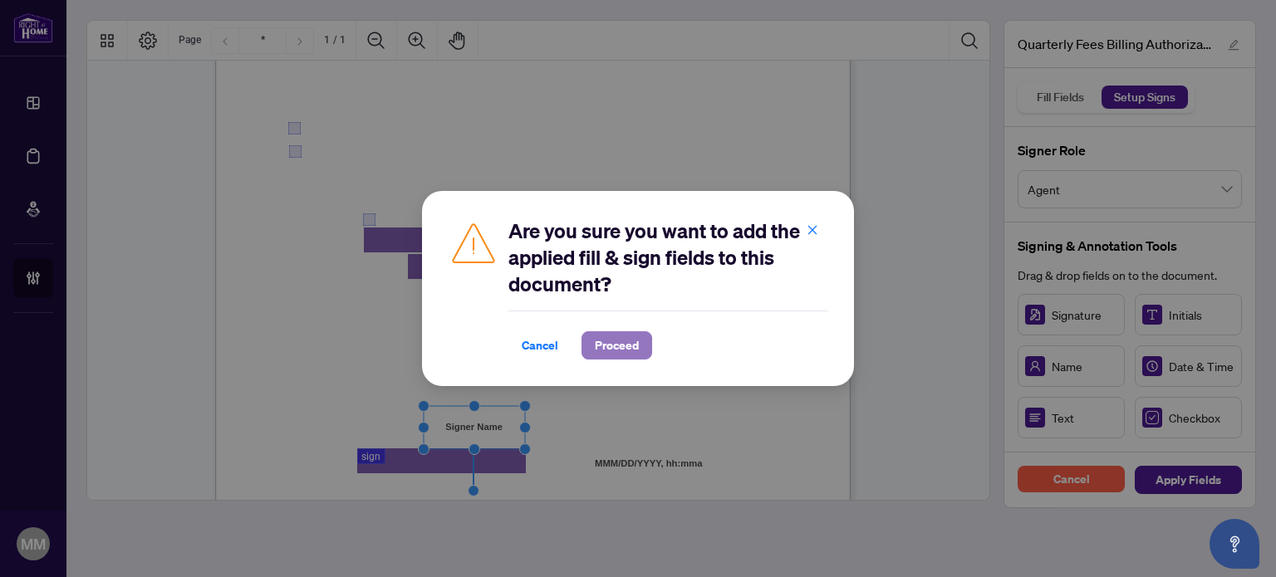
click at [631, 351] on span "Proceed" at bounding box center [617, 345] width 44 height 27
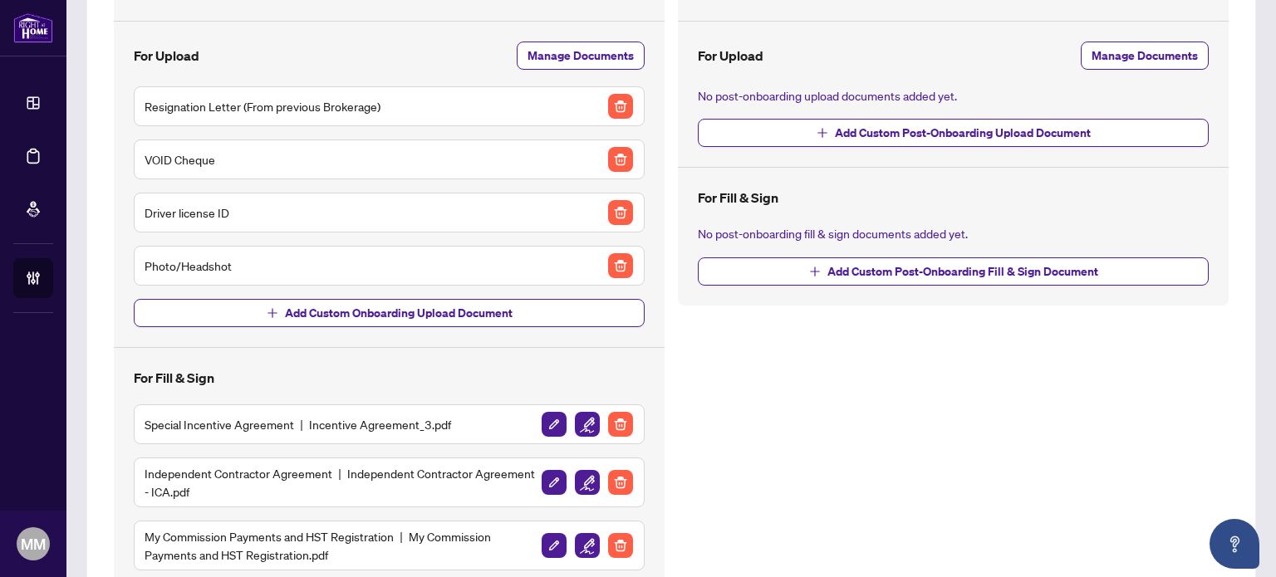
scroll to position [166, 0]
click at [1116, 52] on span "Manage Documents" at bounding box center [1144, 55] width 106 height 27
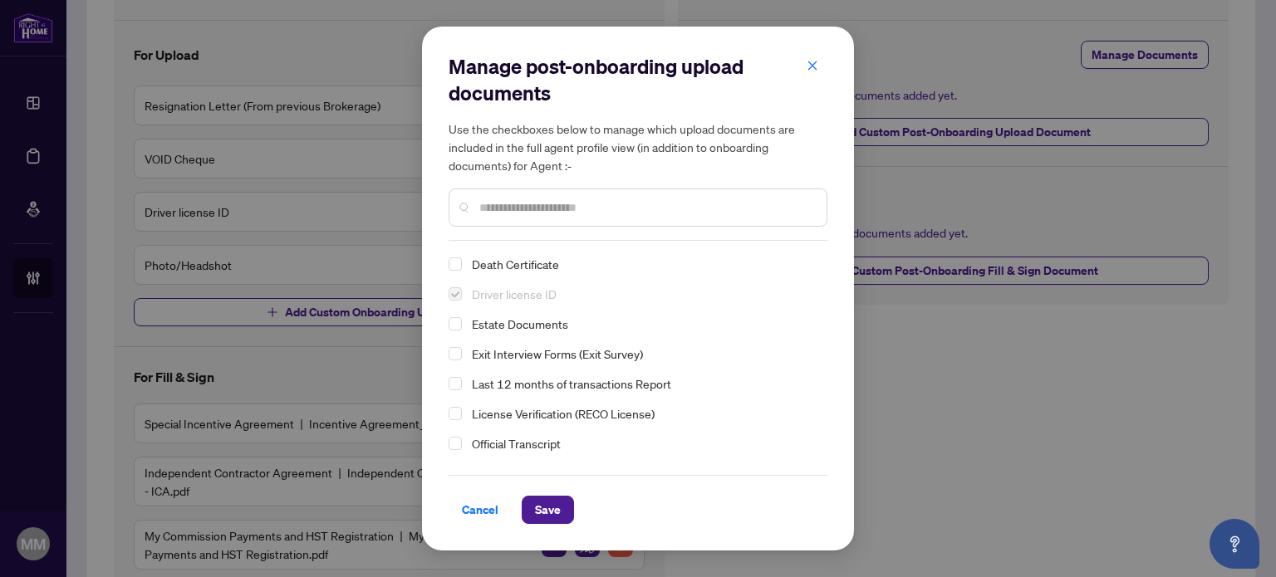
click at [673, 383] on span "Last 12 months of transactions Report" at bounding box center [641, 384] width 352 height 20
click at [807, 68] on icon "close" at bounding box center [812, 66] width 12 height 12
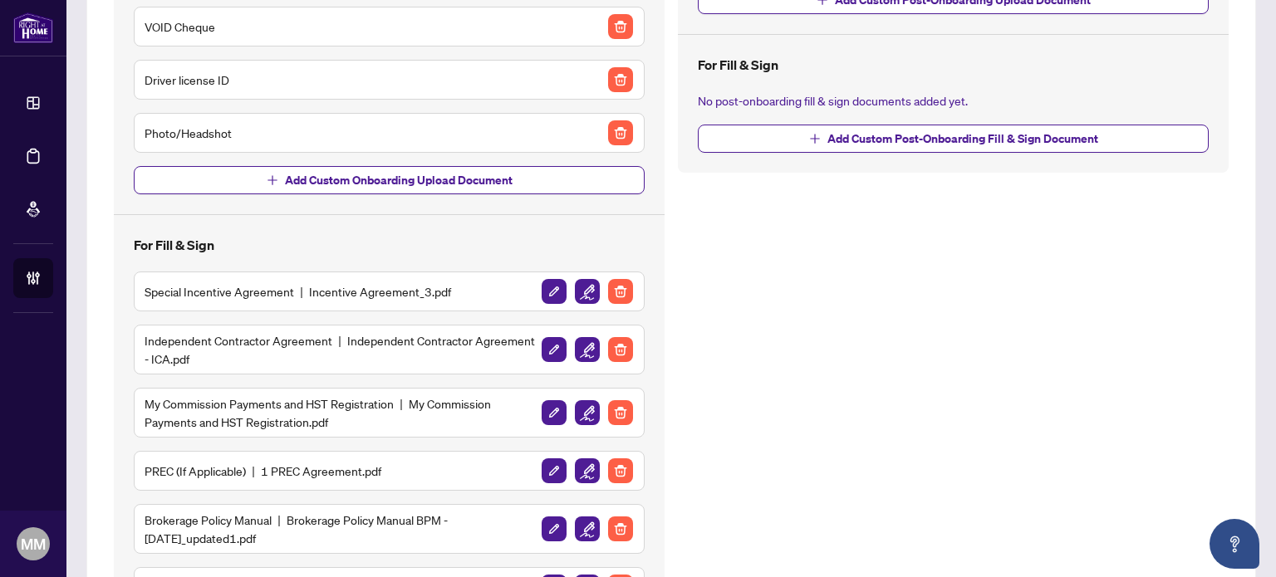
scroll to position [441, 0]
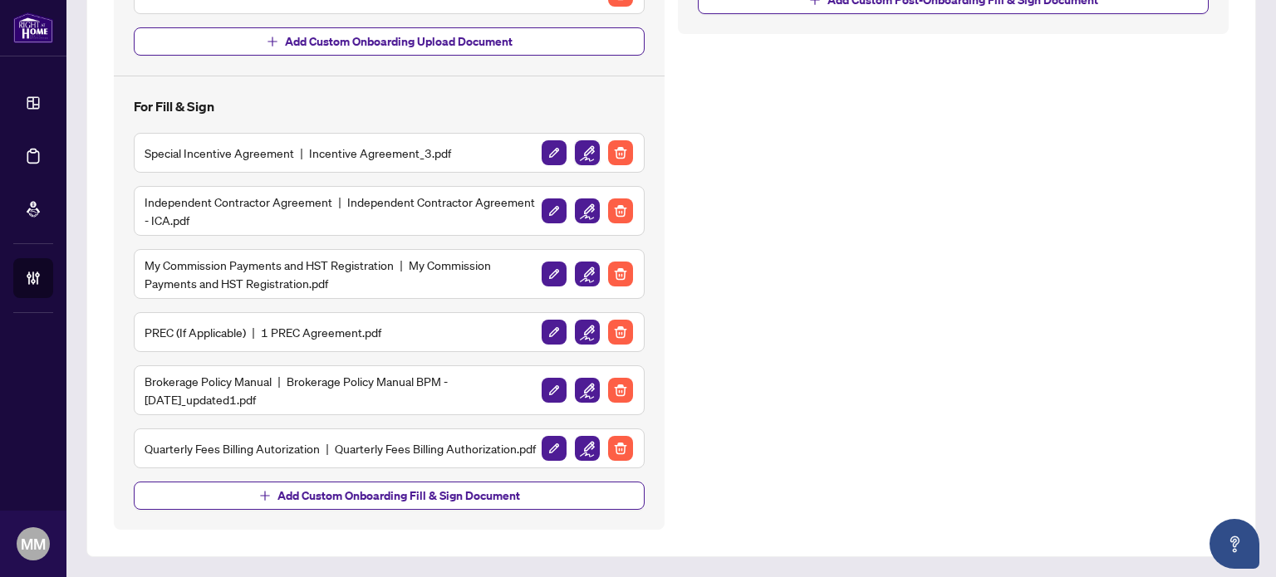
click at [584, 140] on img "button" at bounding box center [587, 152] width 25 height 25
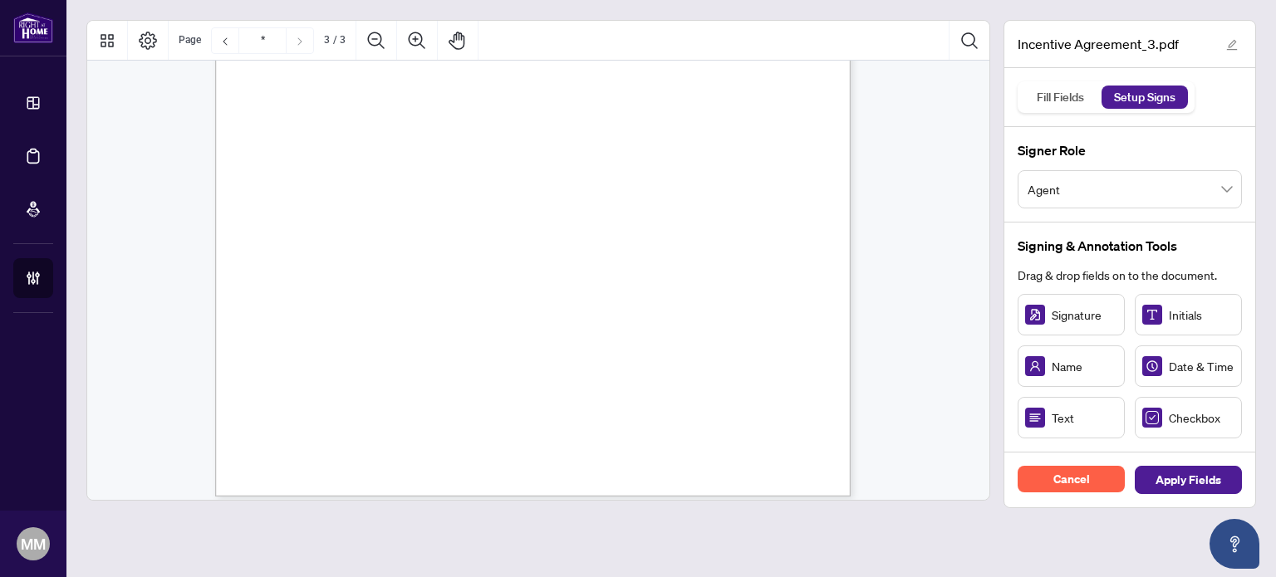
type input "*"
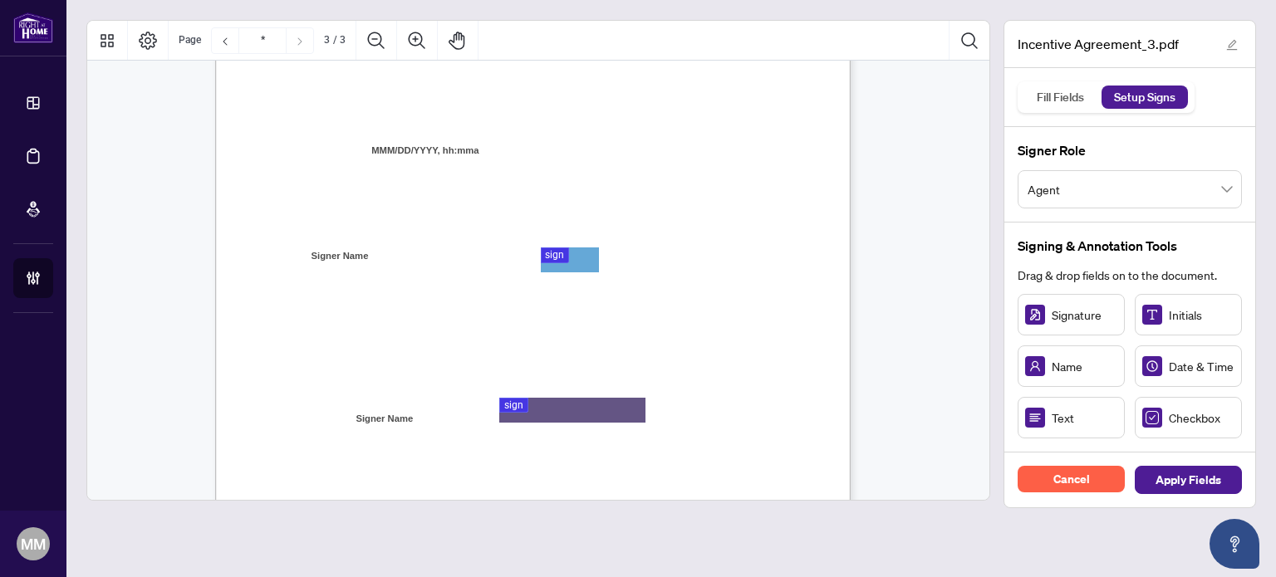
scroll to position [1827, 0]
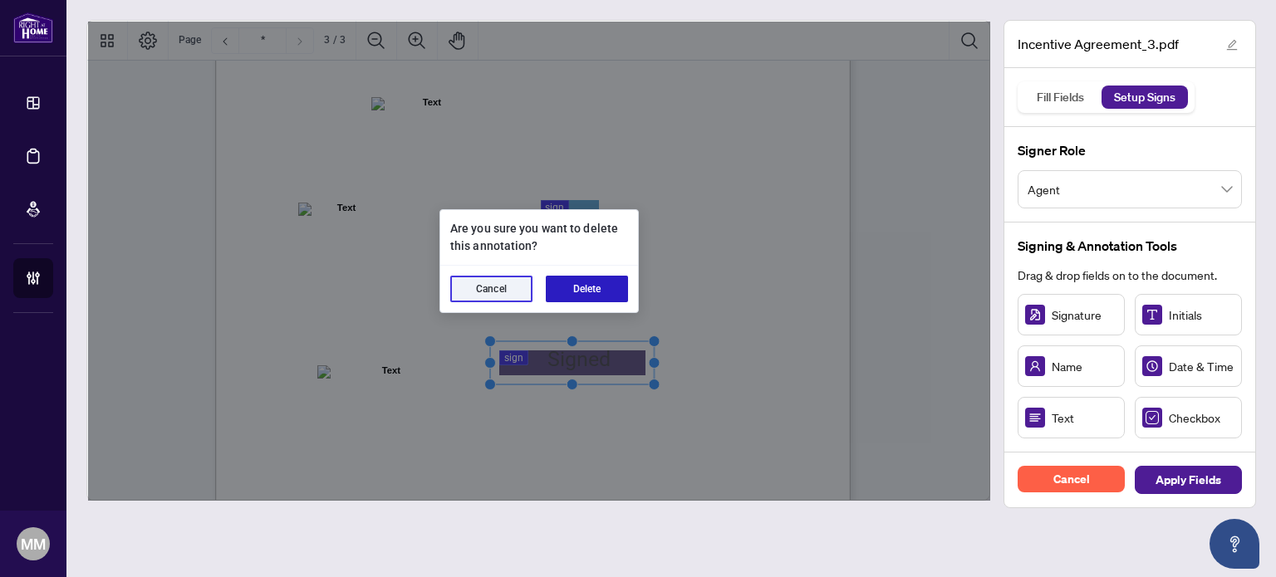
click at [602, 297] on button "Delete" at bounding box center [587, 289] width 82 height 27
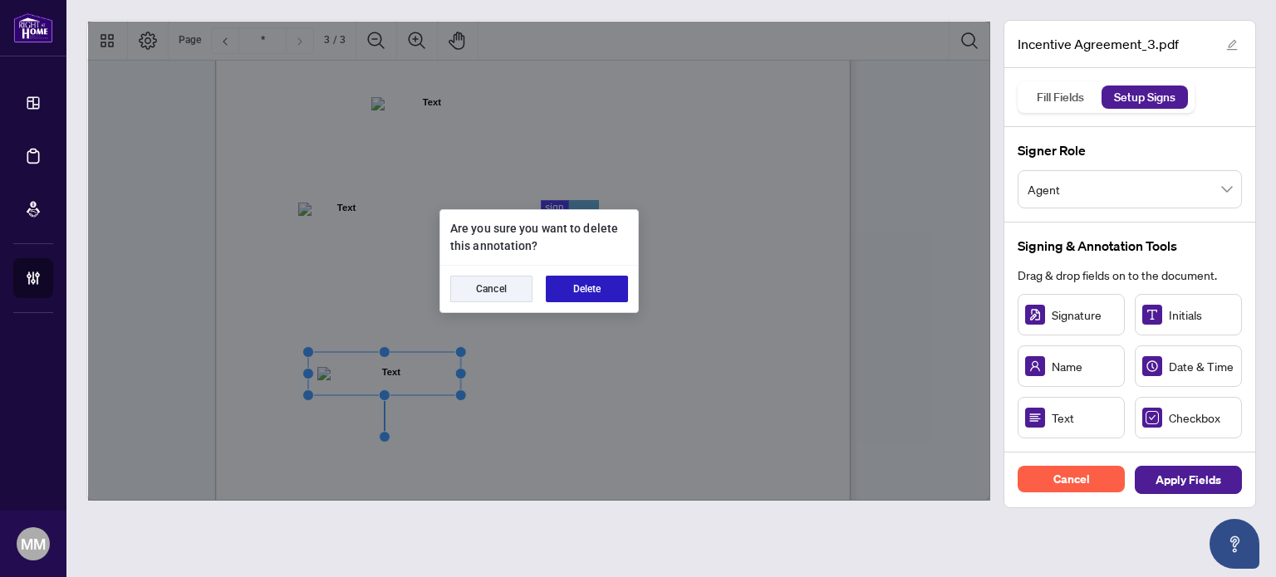
click at [591, 285] on button "Delete" at bounding box center [587, 289] width 82 height 27
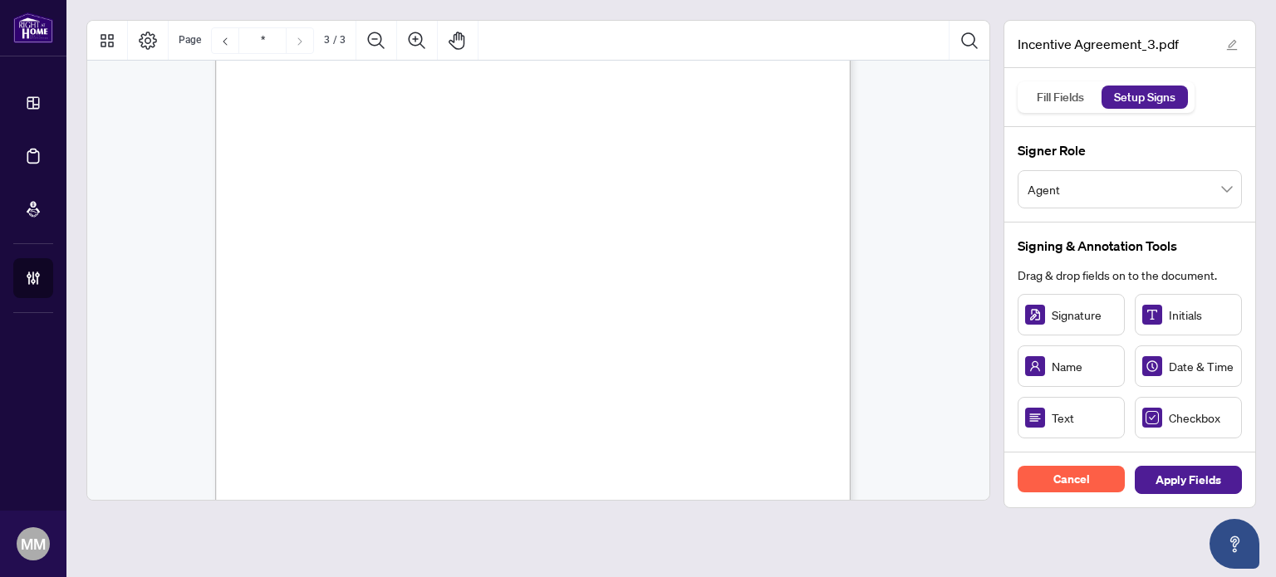
scroll to position [2101, 0]
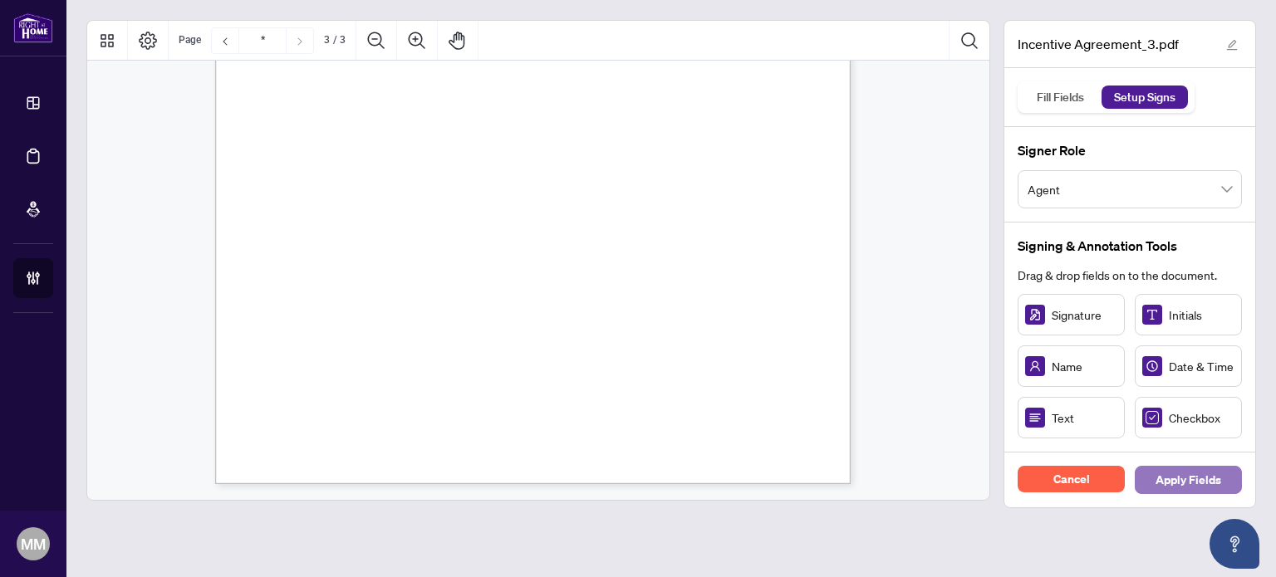
click at [1192, 480] on span "Apply Fields" at bounding box center [1188, 480] width 66 height 27
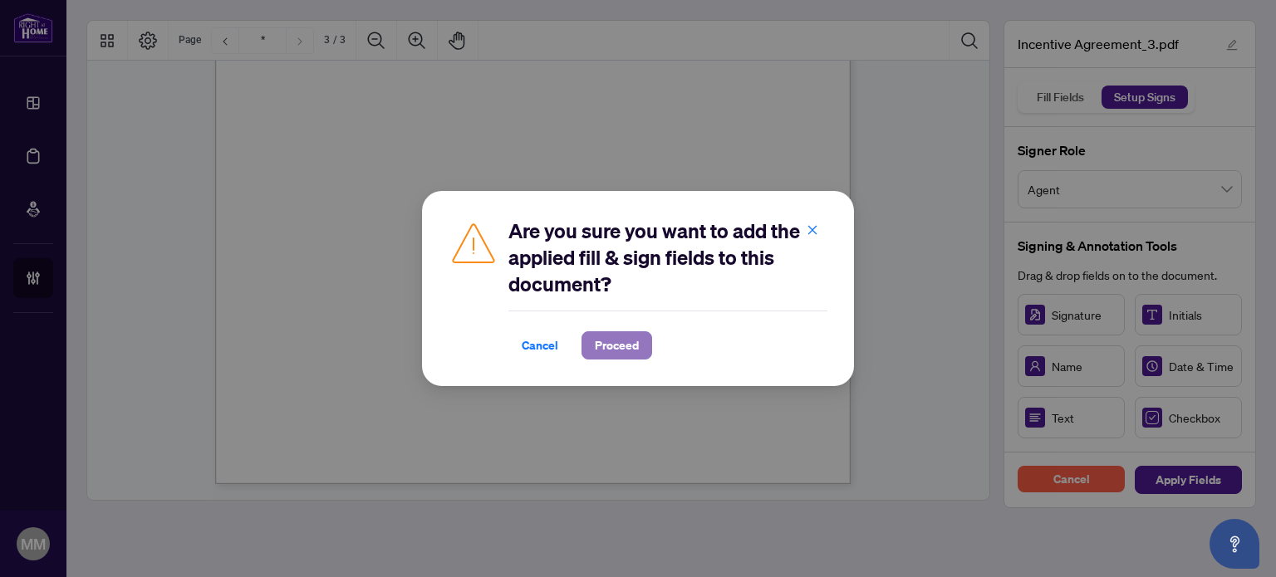
click at [635, 353] on span "Proceed" at bounding box center [617, 345] width 44 height 27
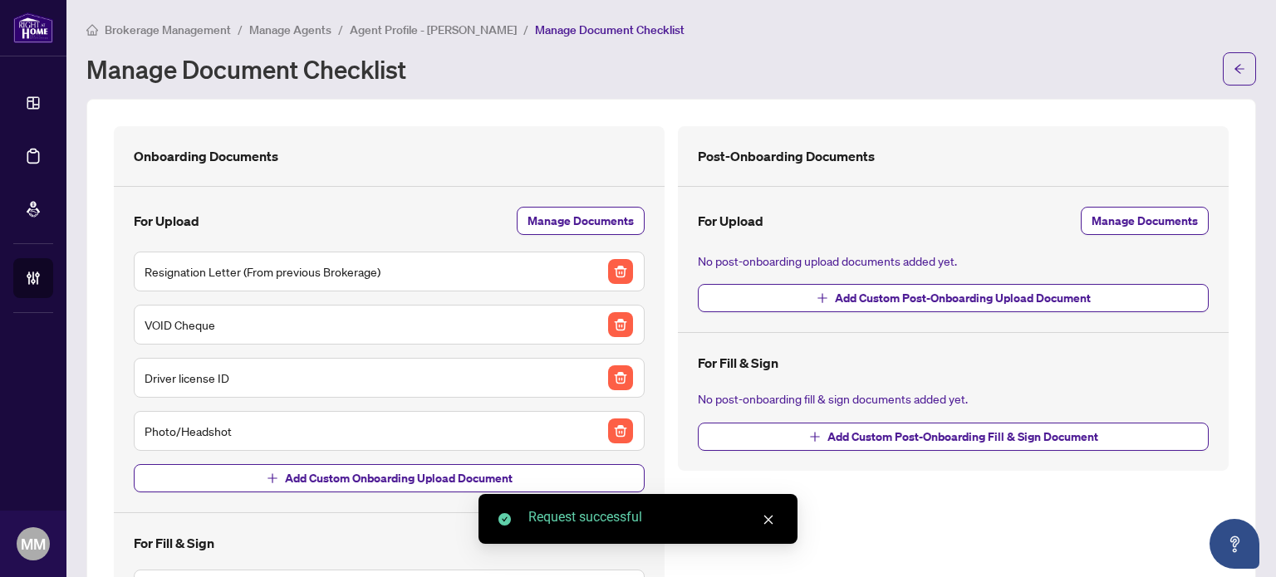
click at [1248, 66] on main "Brokerage Management / Manage Agents / Agent Profile - Pawan Sharma / Manage Do…" at bounding box center [670, 288] width 1209 height 577
click at [1233, 73] on icon "arrow-left" at bounding box center [1239, 69] width 12 height 12
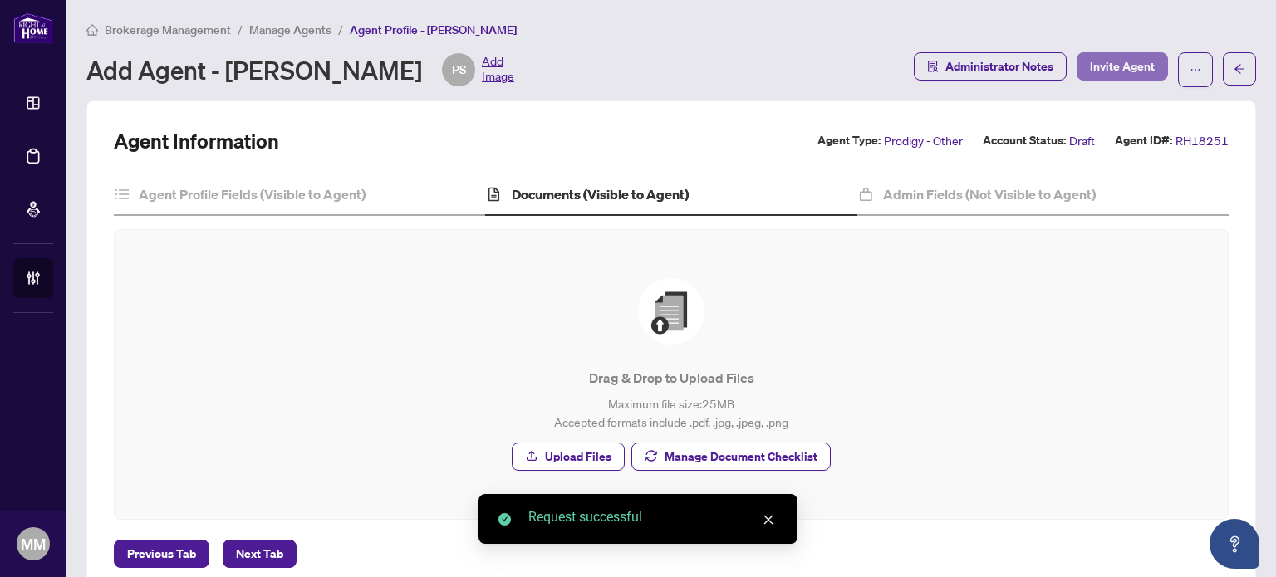
click at [1117, 60] on span "Invite Agent" at bounding box center [1122, 66] width 65 height 27
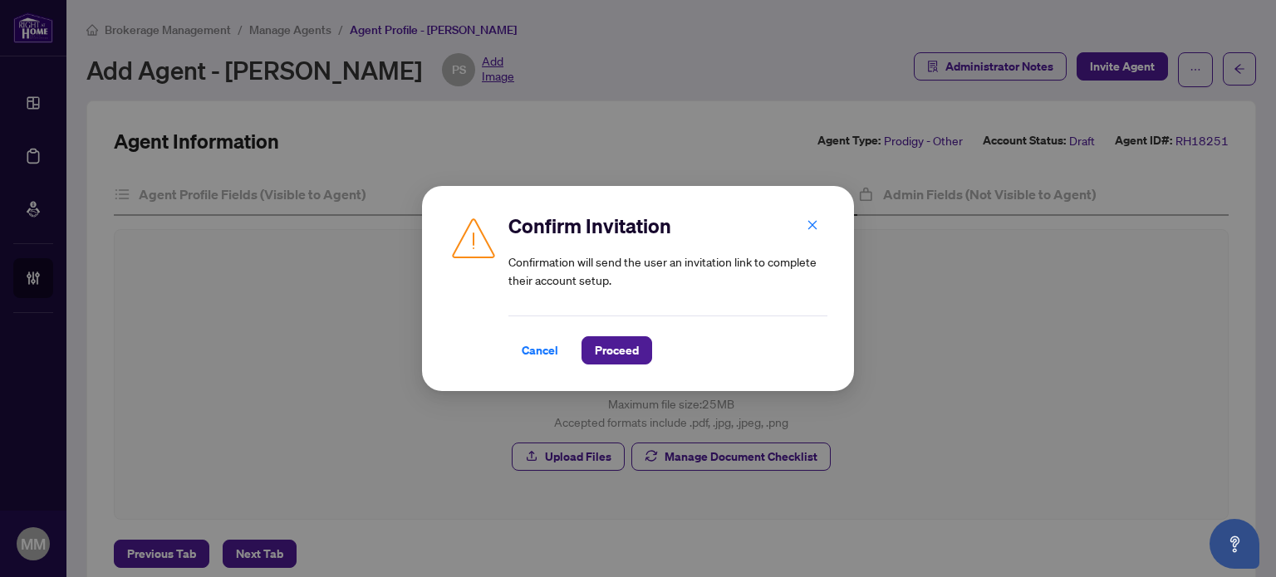
click at [638, 371] on div "Confirm Invitation Confirmation will send the user an invitation link to comple…" at bounding box center [638, 288] width 432 height 205
click at [636, 343] on span "Proceed" at bounding box center [617, 350] width 44 height 27
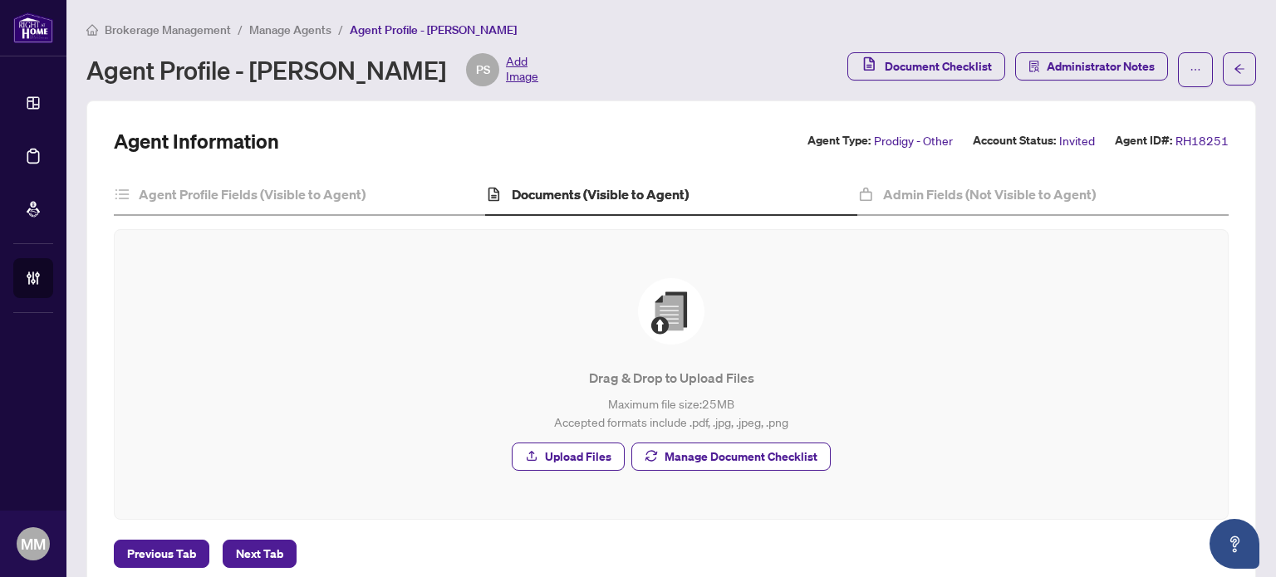
click at [1204, 405] on div "Drag & Drop to Upload Files Maximum file size: 25 MB Accepted formats include .…" at bounding box center [671, 374] width 1113 height 289
click at [278, 199] on h4 "Agent Profile Fields (Visible to Agent)" at bounding box center [252, 194] width 227 height 20
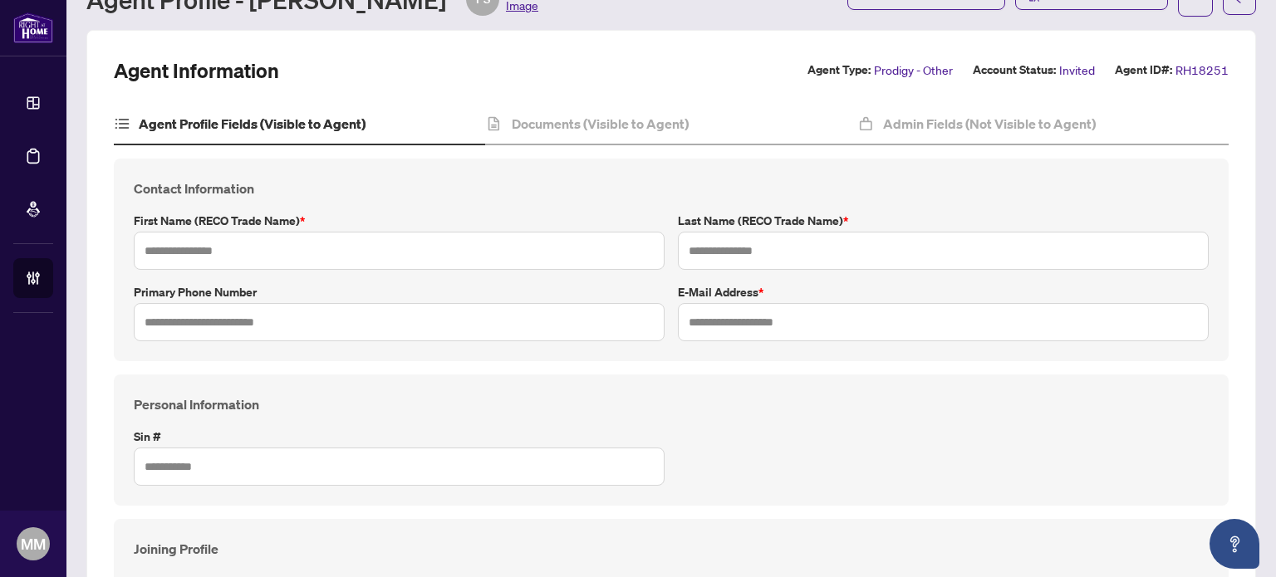
scroll to position [156, 0]
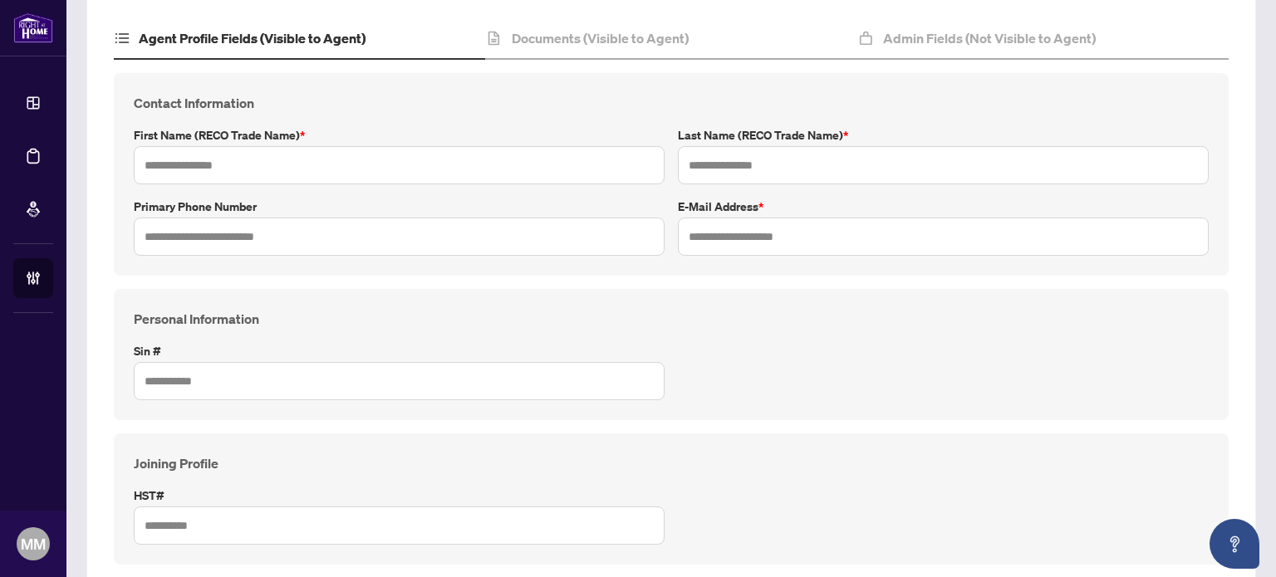
type input "*****"
type input "******"
type input "**********"
click at [365, 224] on input "text" at bounding box center [399, 237] width 531 height 38
paste input "**********"
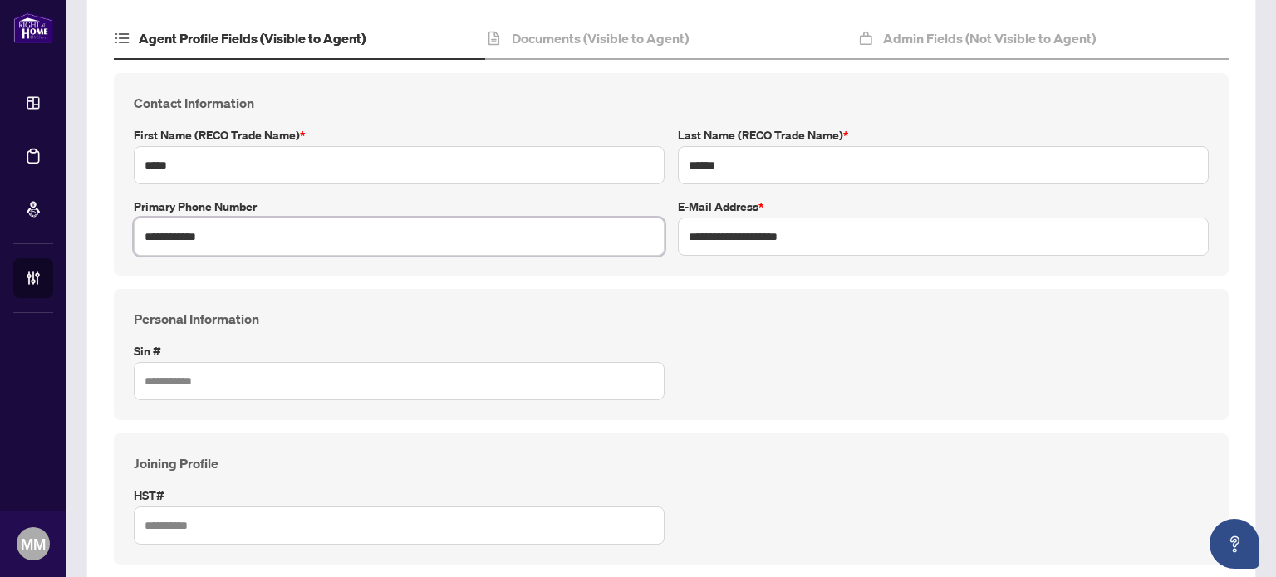
type input "**********"
click at [870, 352] on div "Personal Information Sin #" at bounding box center [671, 354] width 1088 height 91
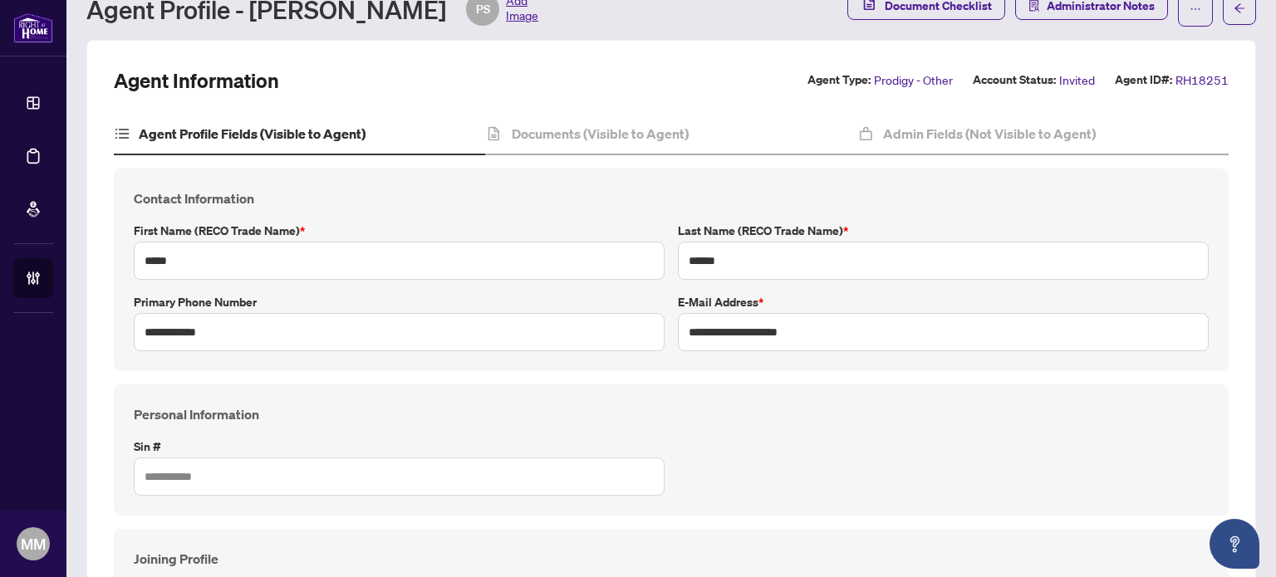
scroll to position [0, 0]
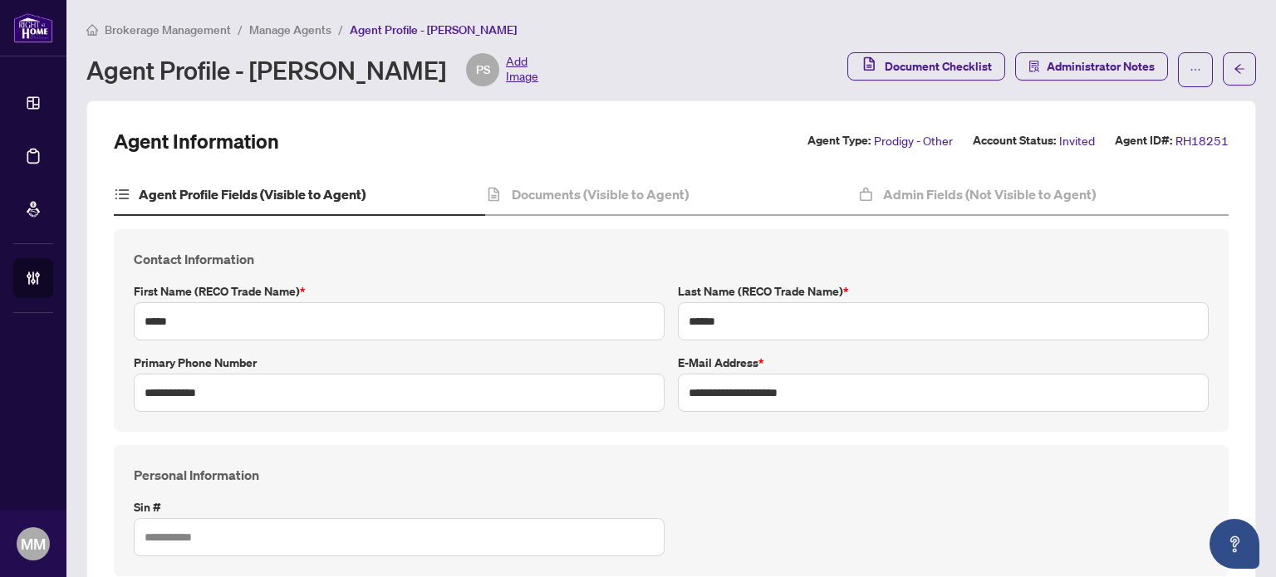
drag, startPoint x: 1163, startPoint y: 167, endPoint x: 1130, endPoint y: 145, distance: 38.9
drag, startPoint x: 821, startPoint y: 395, endPoint x: 316, endPoint y: 369, distance: 504.8
click at [316, 369] on div "**********" at bounding box center [671, 330] width 1088 height 163
click at [316, 27] on span "Manage Agents" at bounding box center [290, 29] width 82 height 15
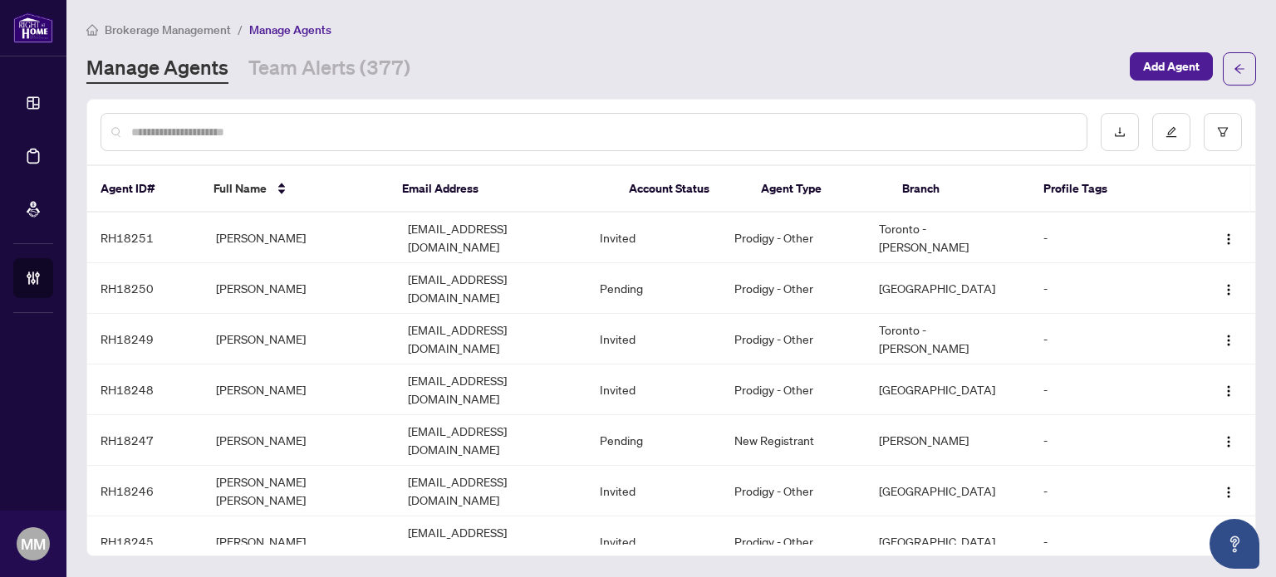
click at [436, 142] on div at bounding box center [593, 132] width 987 height 38
click at [438, 129] on input "text" at bounding box center [602, 132] width 942 height 18
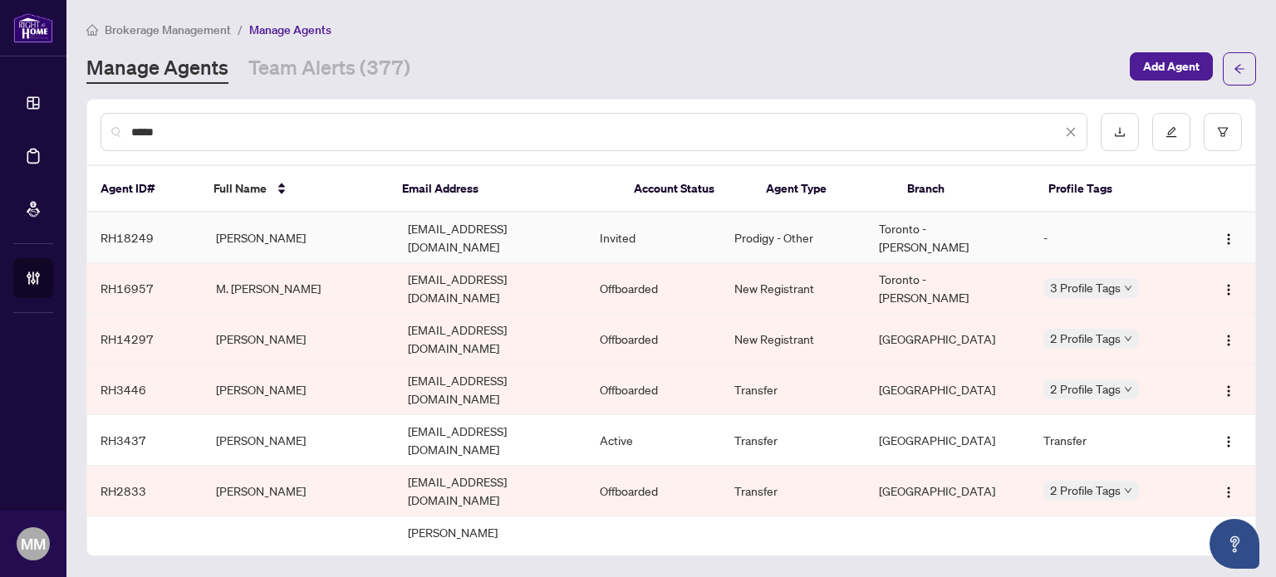
type input "*****"
click at [332, 218] on td "Adnan Haqqee" at bounding box center [299, 238] width 192 height 51
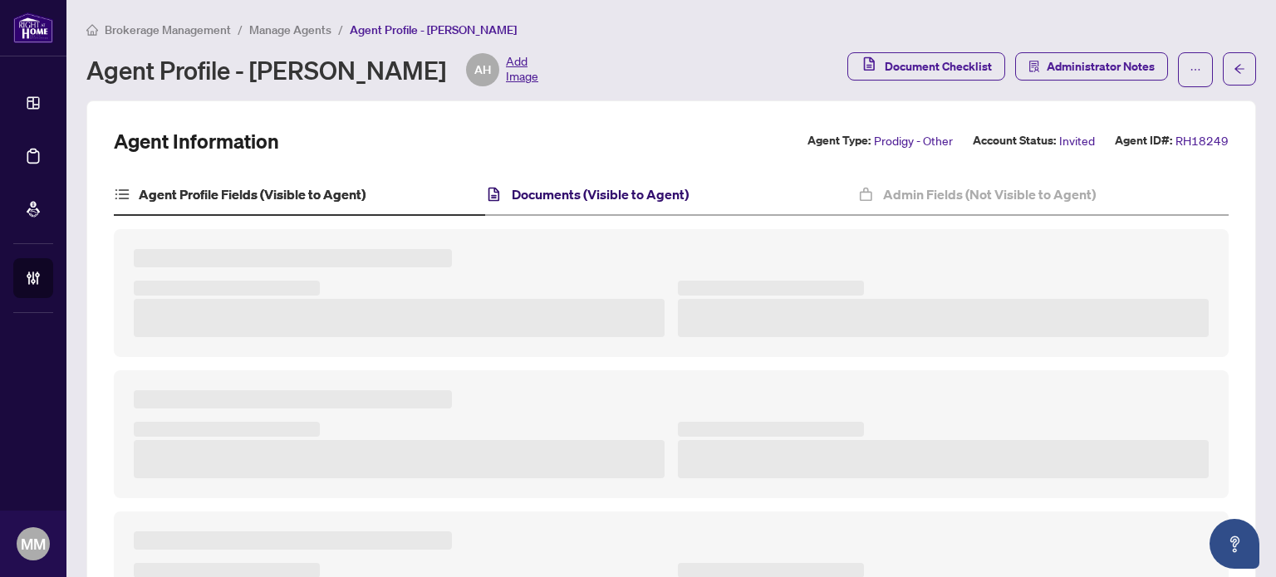
click at [649, 184] on h4 "Documents (Visible to Agent)" at bounding box center [600, 194] width 177 height 20
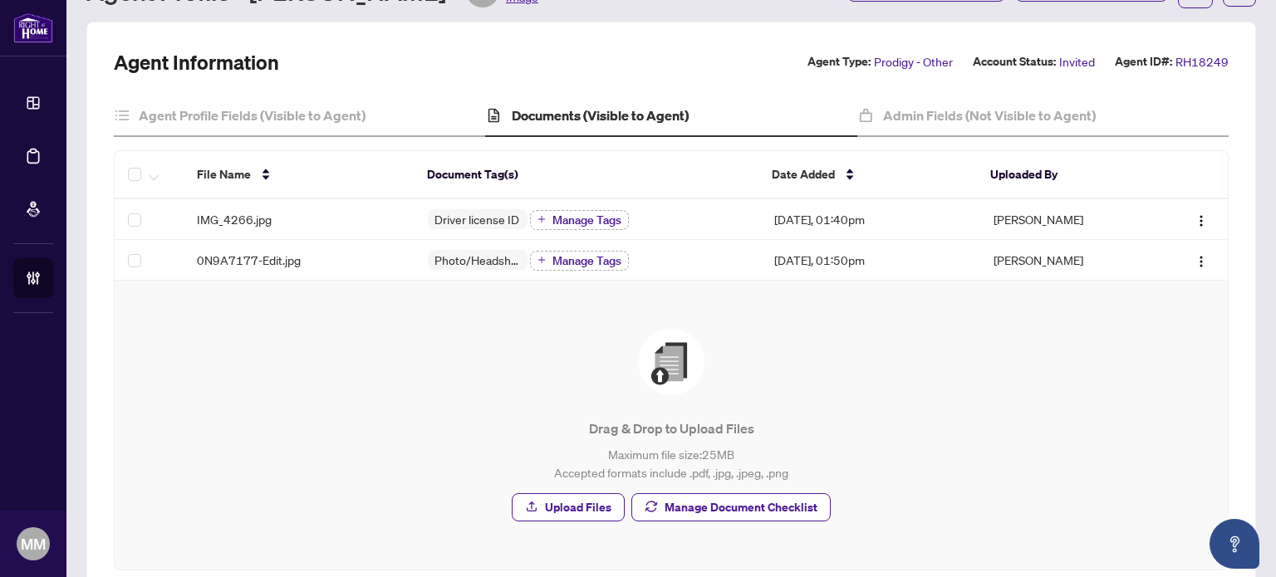
scroll to position [164, 0]
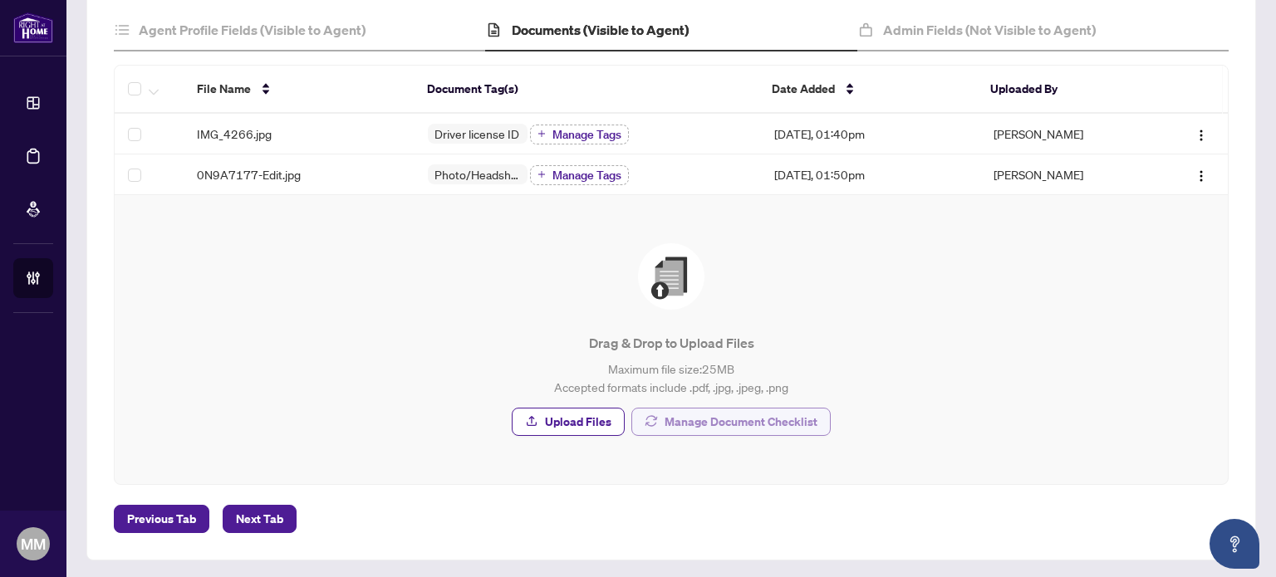
click at [669, 414] on span "Manage Document Checklist" at bounding box center [740, 422] width 153 height 27
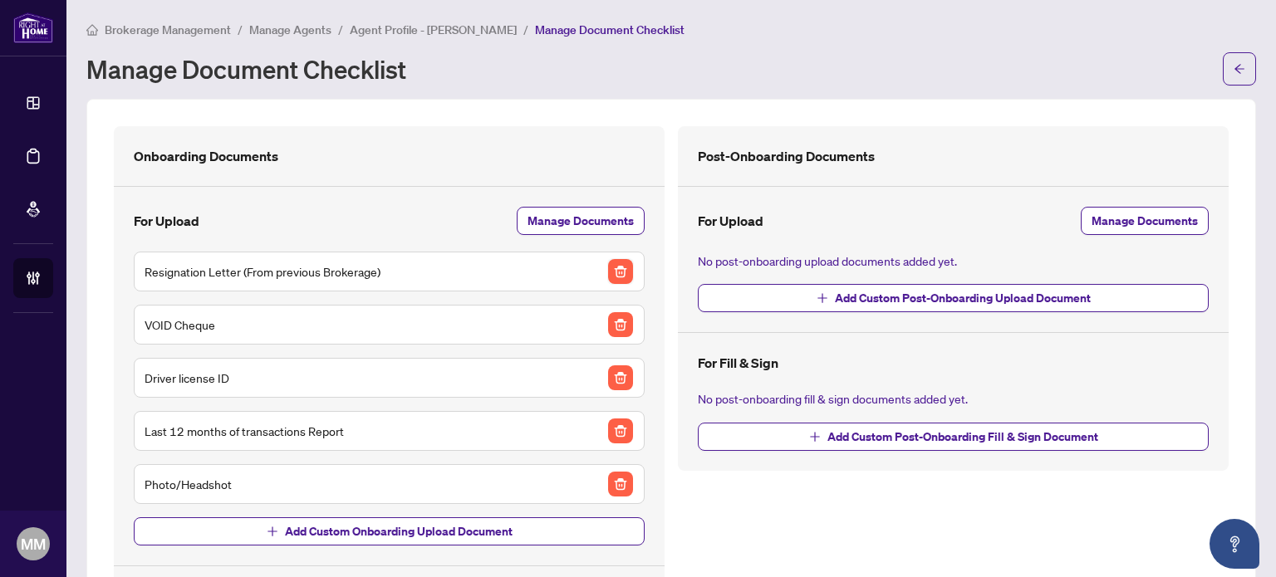
click at [620, 277] on img "button" at bounding box center [620, 271] width 25 height 25
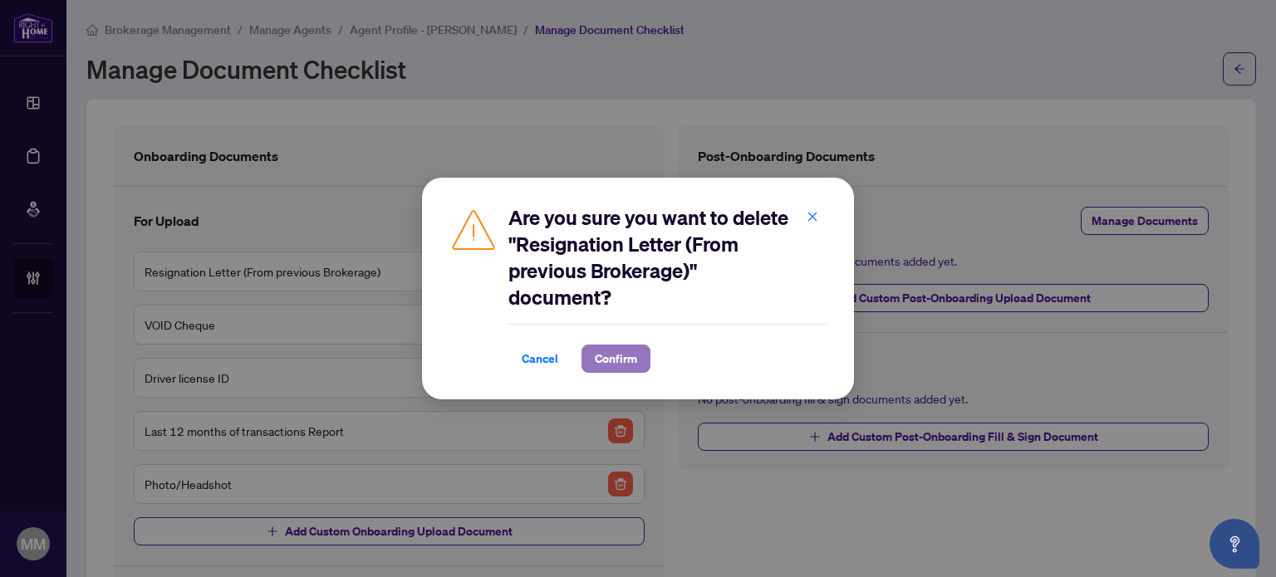
click at [601, 361] on span "Confirm" at bounding box center [616, 359] width 42 height 27
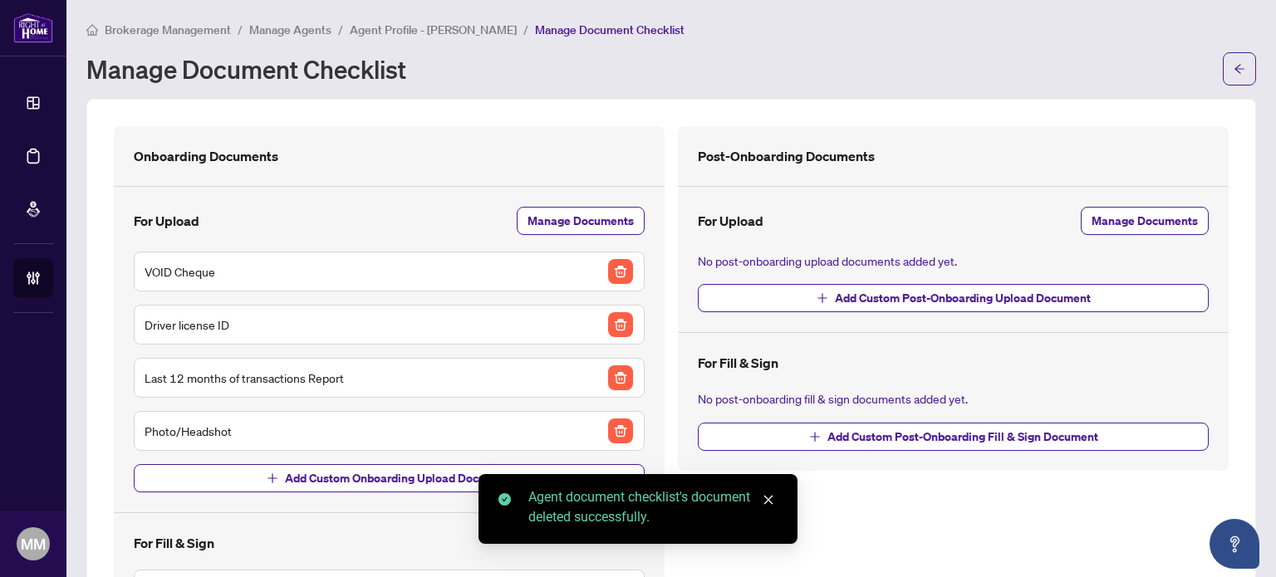
click at [620, 375] on img "button" at bounding box center [620, 377] width 25 height 25
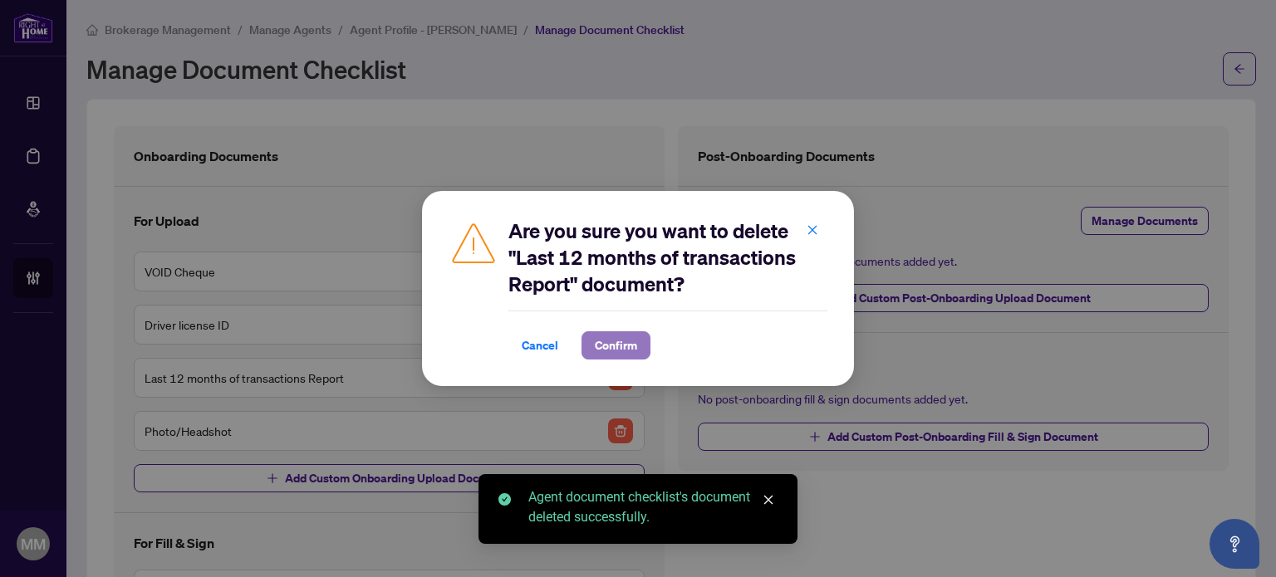
click at [640, 354] on button "Confirm" at bounding box center [615, 345] width 69 height 28
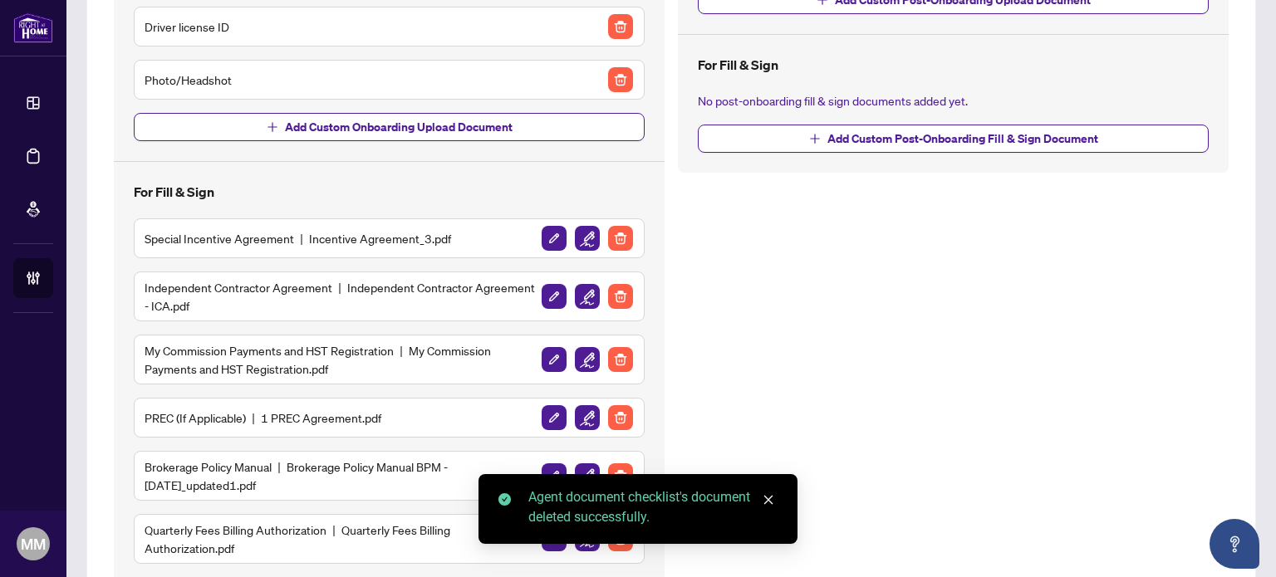
scroll to position [388, 0]
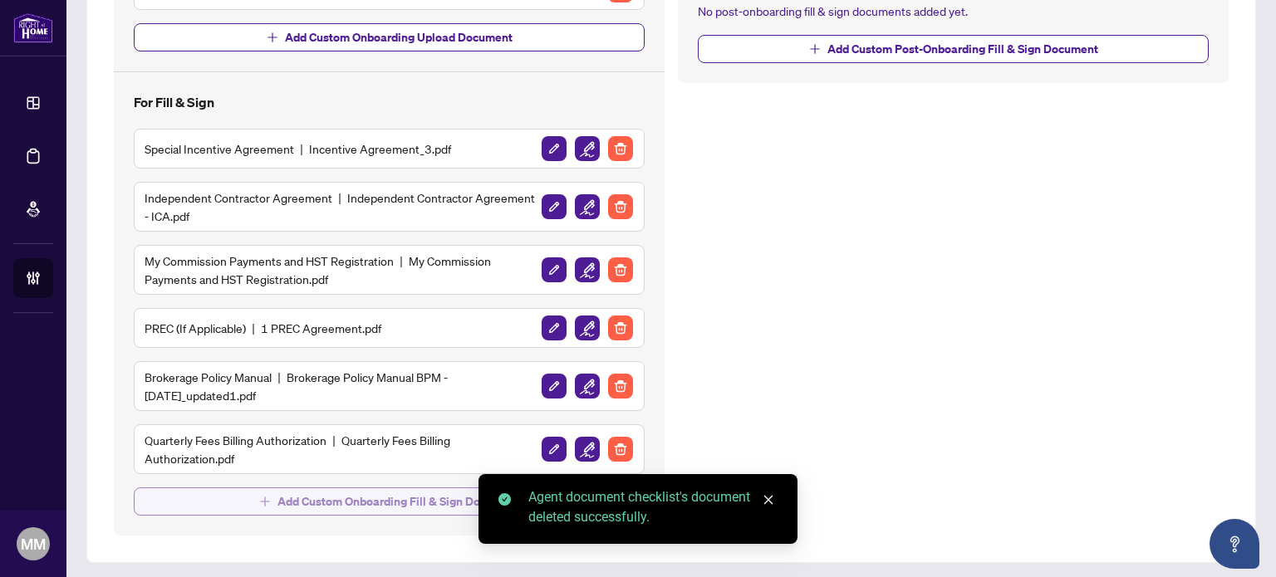
click at [321, 503] on span "Add Custom Onboarding Fill & Sign Document" at bounding box center [398, 501] width 243 height 27
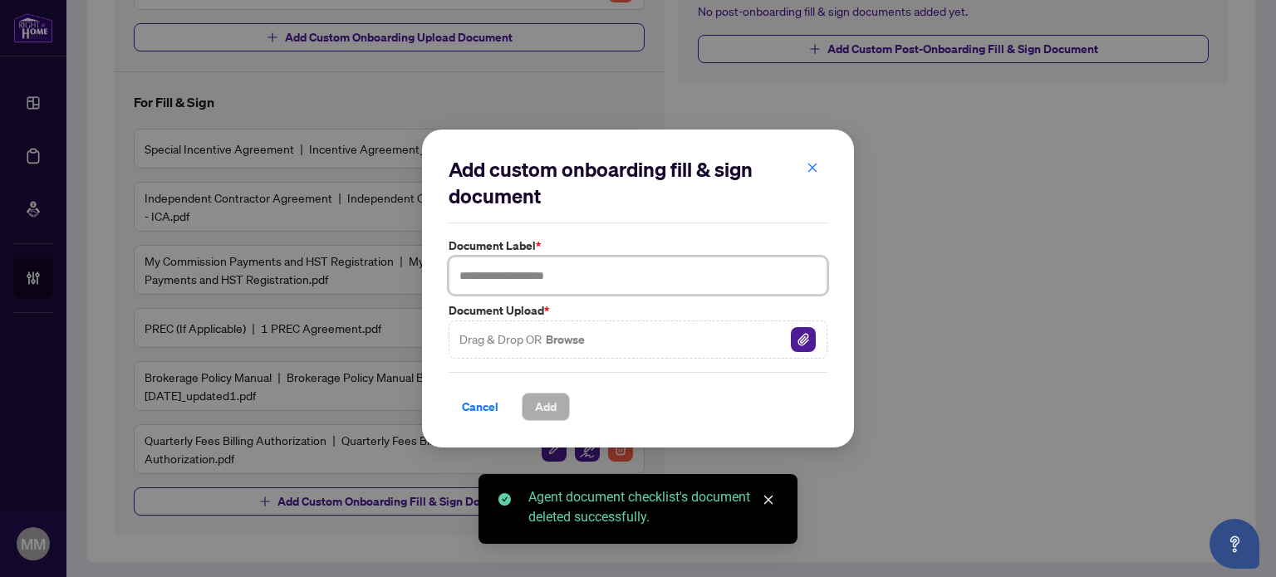
click at [516, 277] on input "text" at bounding box center [638, 276] width 379 height 38
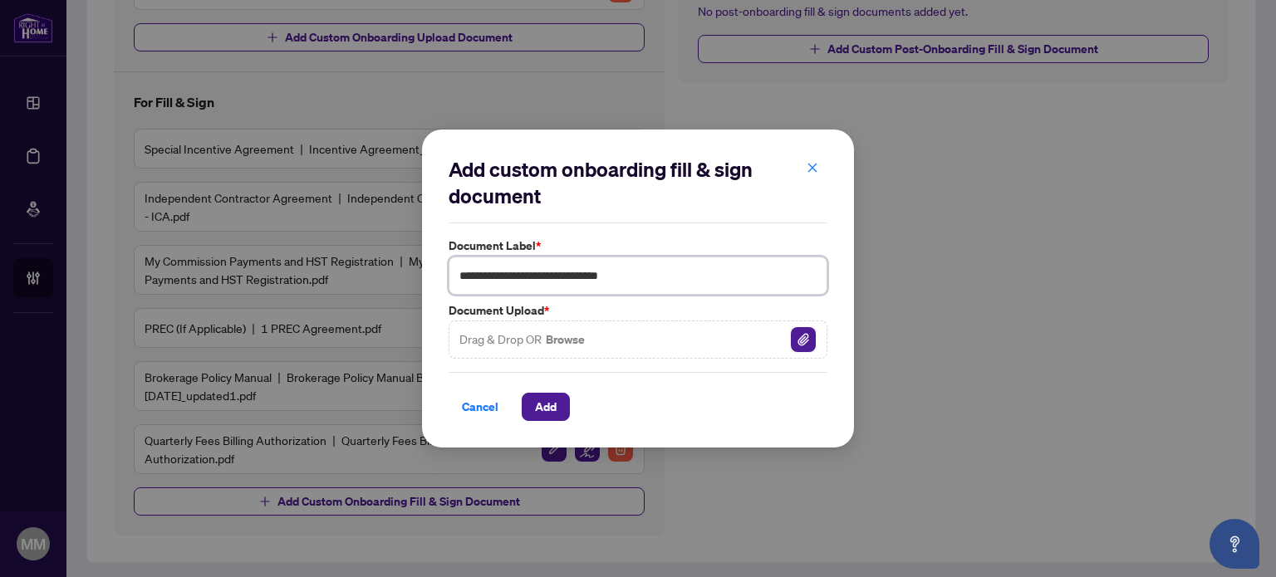
type input "**********"
click at [806, 338] on img "button" at bounding box center [803, 339] width 25 height 25
click at [561, 415] on button "Add" at bounding box center [546, 407] width 48 height 28
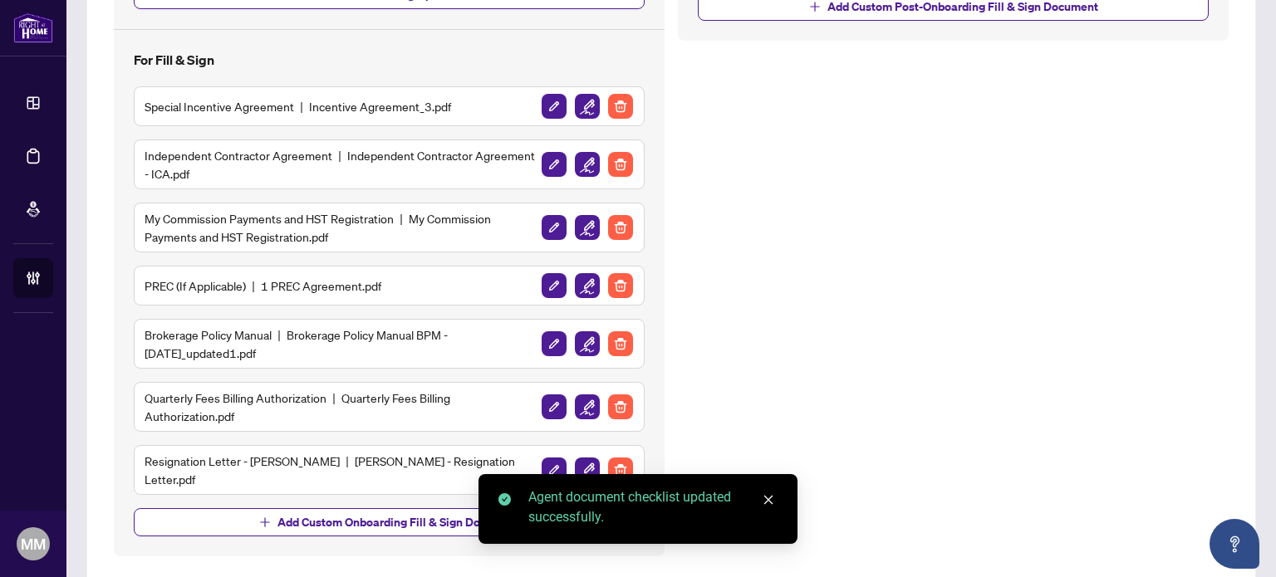
scroll to position [451, 0]
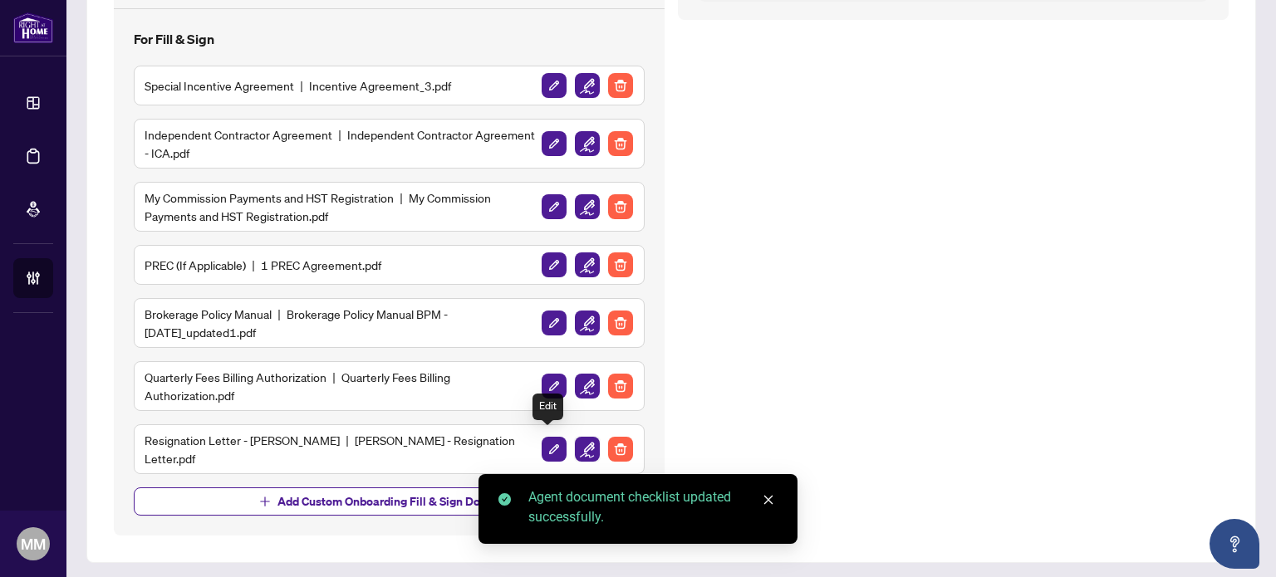
click at [575, 440] on img "button" at bounding box center [587, 449] width 25 height 25
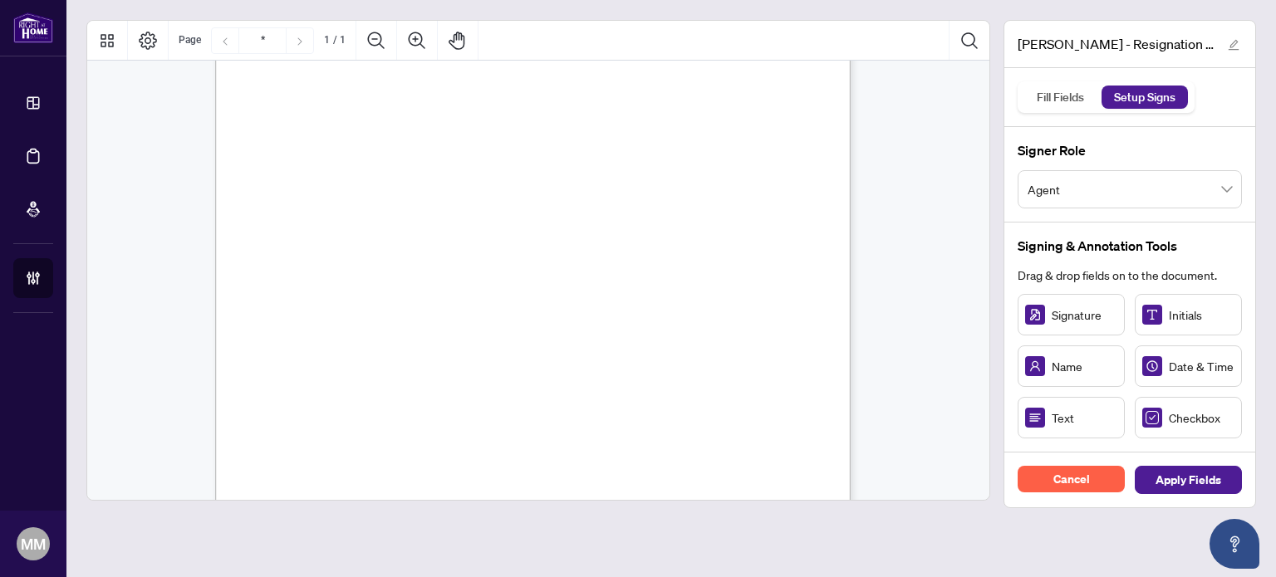
scroll to position [249, 0]
drag, startPoint x: 1083, startPoint y: 323, endPoint x: 341, endPoint y: 369, distance: 743.1
drag, startPoint x: 385, startPoint y: 367, endPoint x: 549, endPoint y: 359, distance: 163.8
click at [546, 359] on div "September 5, 2025 iCloud Realty Ltd. 1396 Don Mills Road Unit: E101 Toronto, On…" at bounding box center [532, 239] width 635 height 822
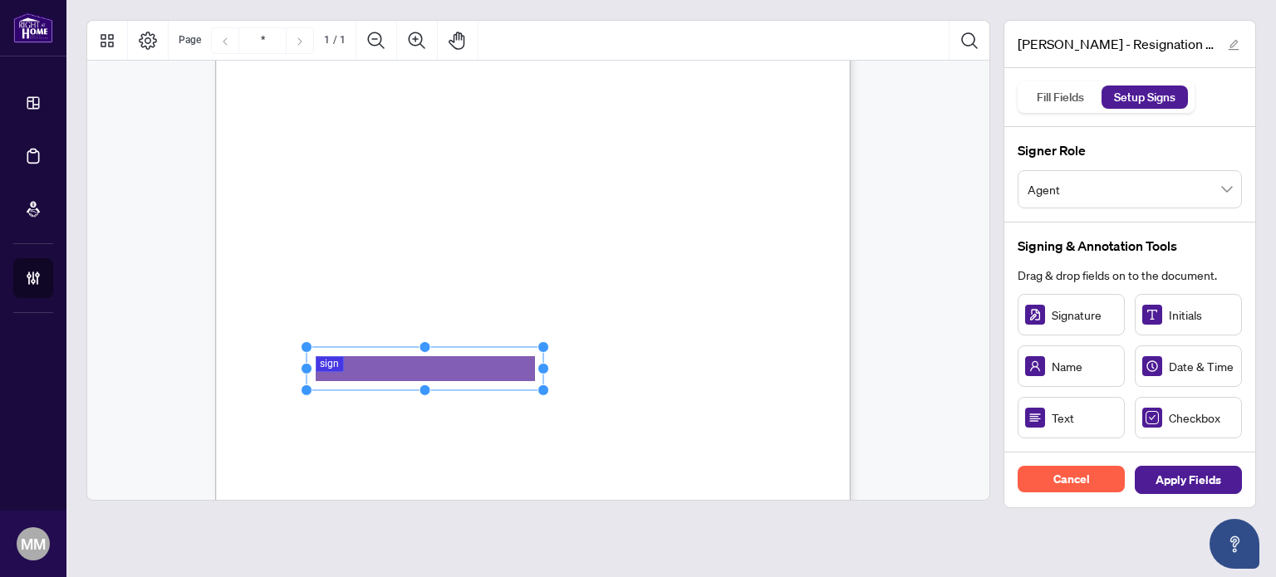
click at [671, 328] on div "September 5, 2025 iCloud Realty Ltd. 1396 Don Mills Road Unit: E101 Toronto, On…" at bounding box center [612, 342] width 794 height 1028
click at [1191, 484] on span "Apply Fields" at bounding box center [1188, 480] width 66 height 27
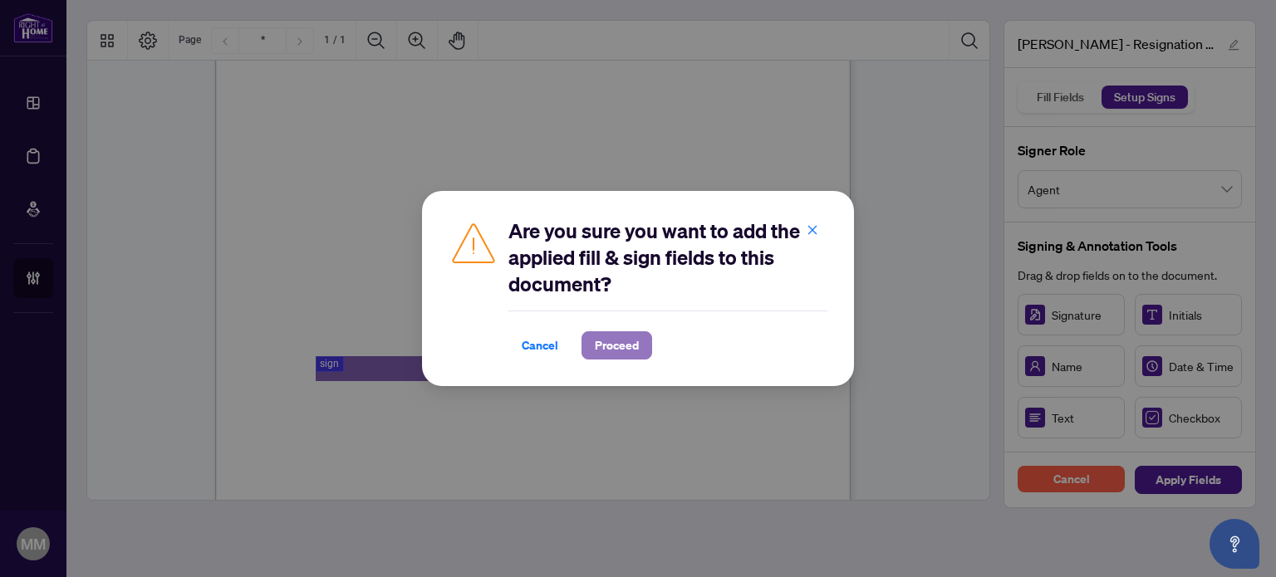
click at [615, 336] on span "Proceed" at bounding box center [617, 345] width 44 height 27
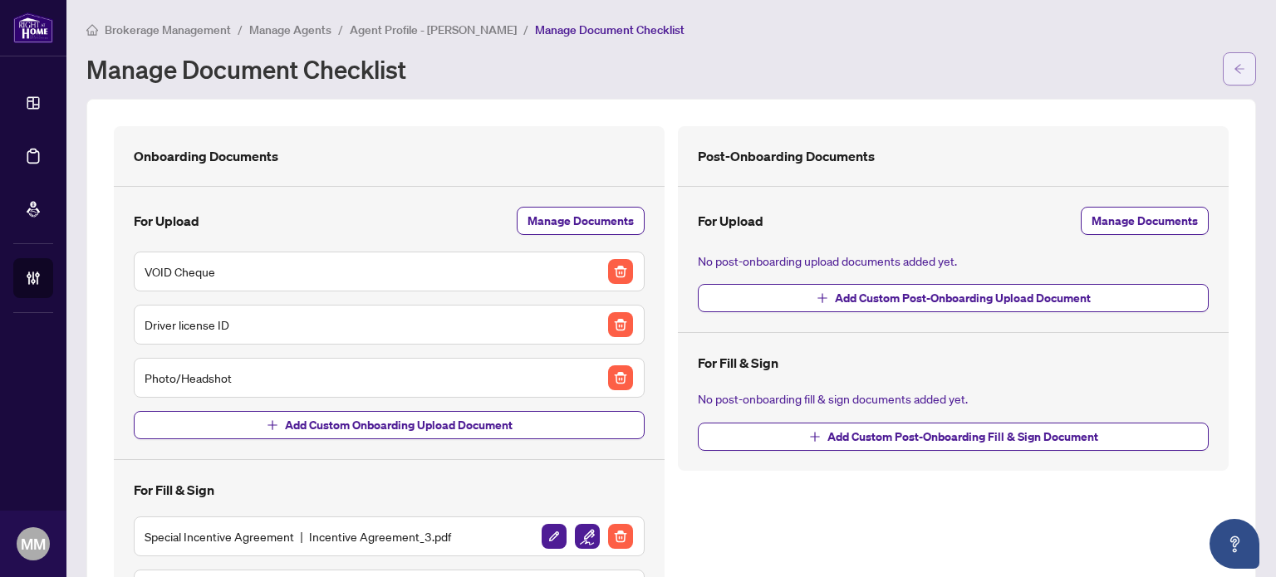
click at [1233, 76] on span "button" at bounding box center [1239, 69] width 12 height 27
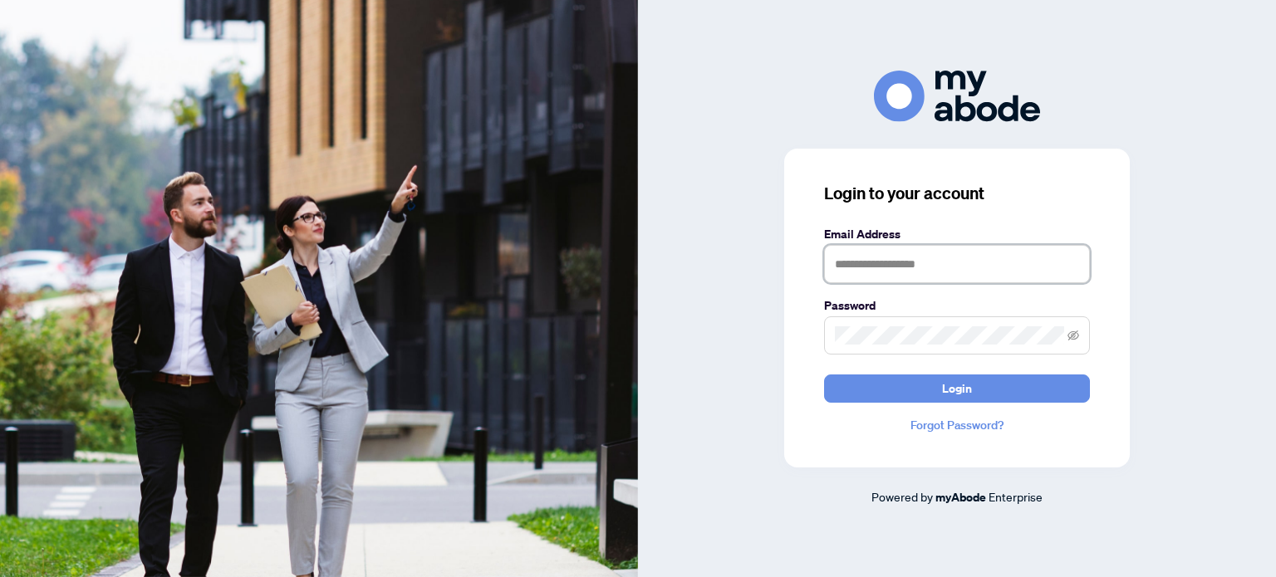
click at [979, 265] on input "text" at bounding box center [957, 264] width 266 height 38
type input "**********"
click at [824, 375] on button "Login" at bounding box center [957, 389] width 266 height 28
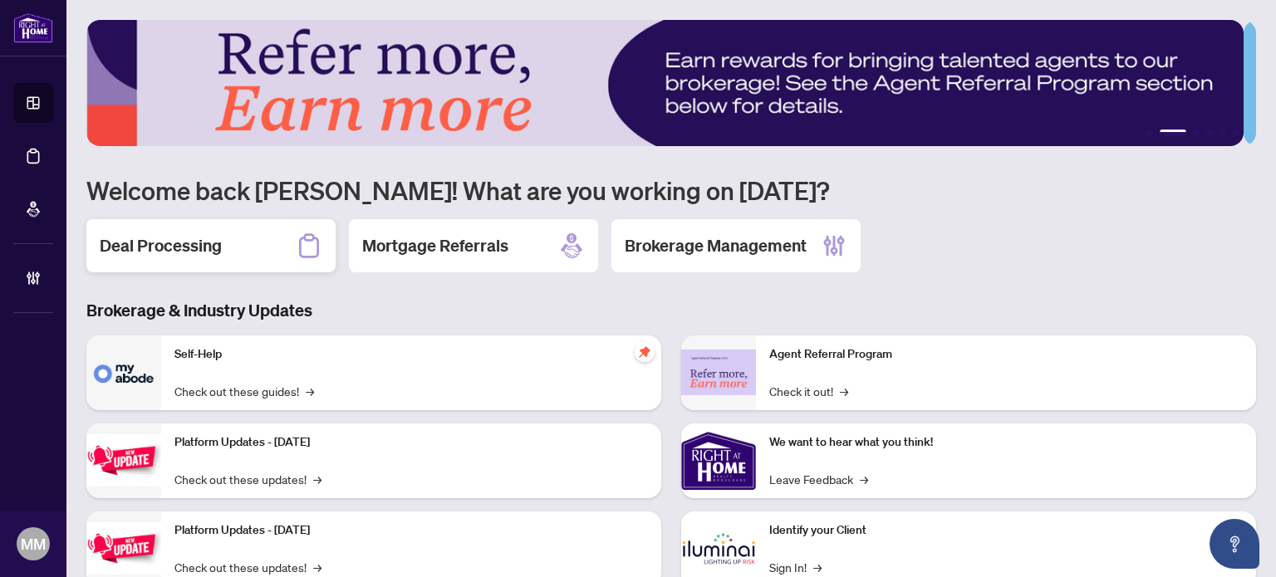
click at [277, 243] on div "Deal Processing" at bounding box center [210, 245] width 249 height 53
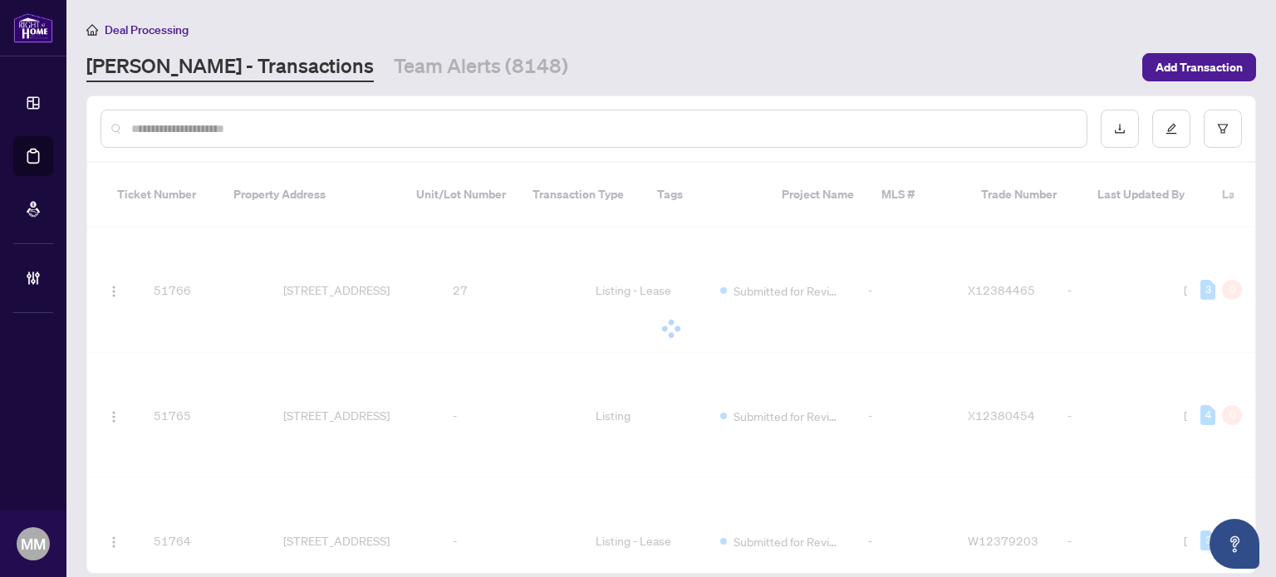
click at [647, 129] on input "text" at bounding box center [602, 129] width 942 height 18
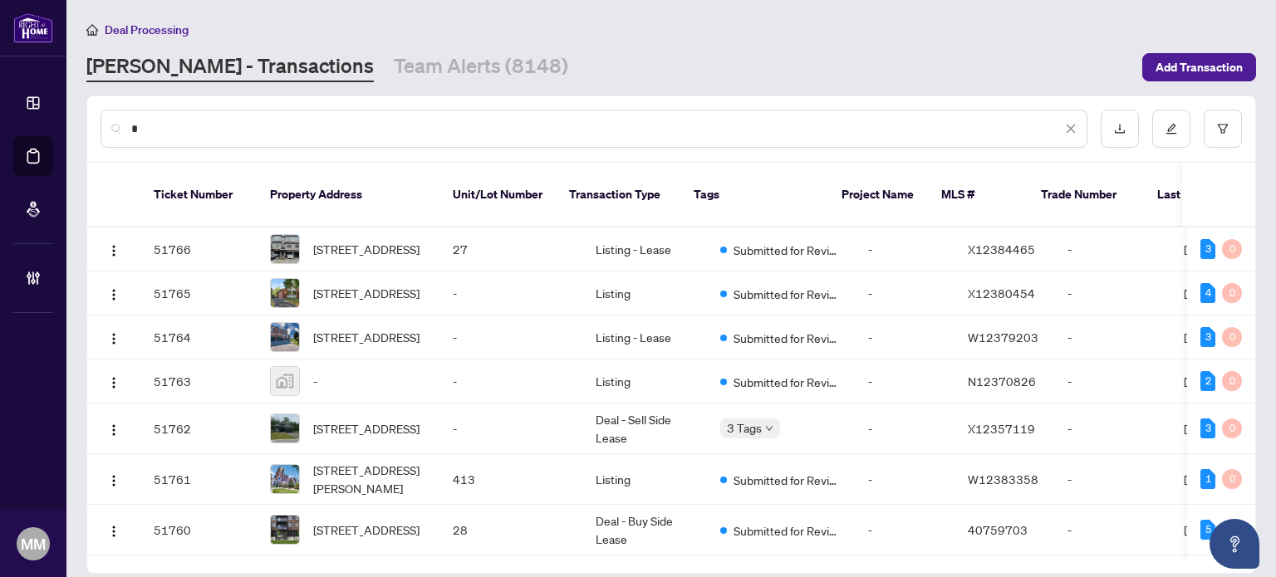
type input "*"
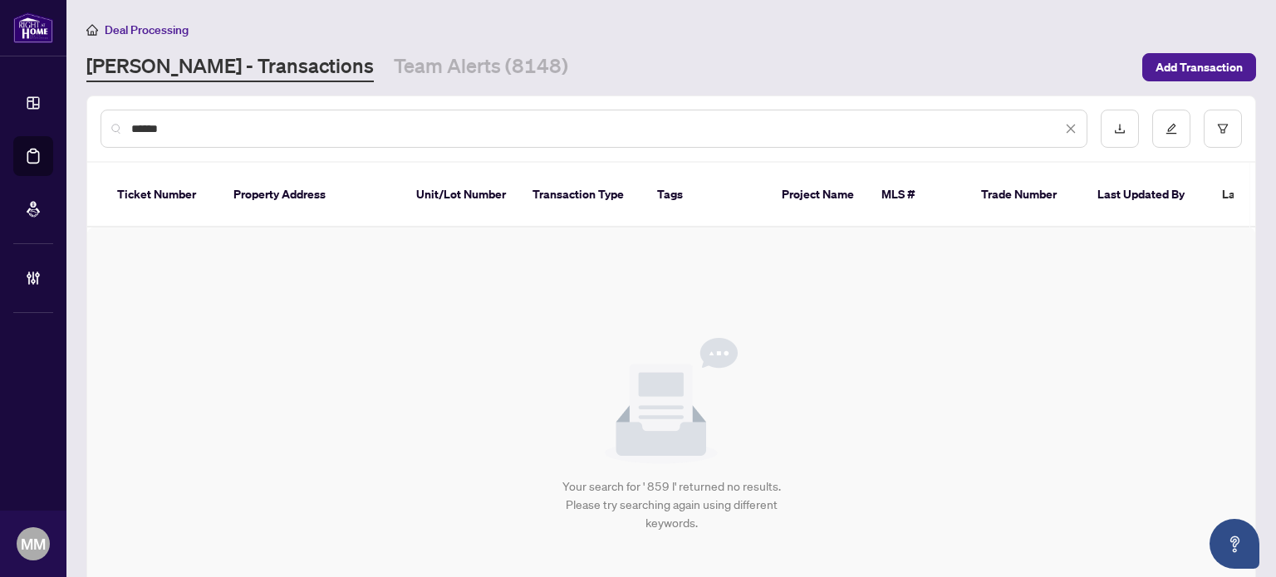
click at [192, 132] on input "*****" at bounding box center [596, 129] width 930 height 18
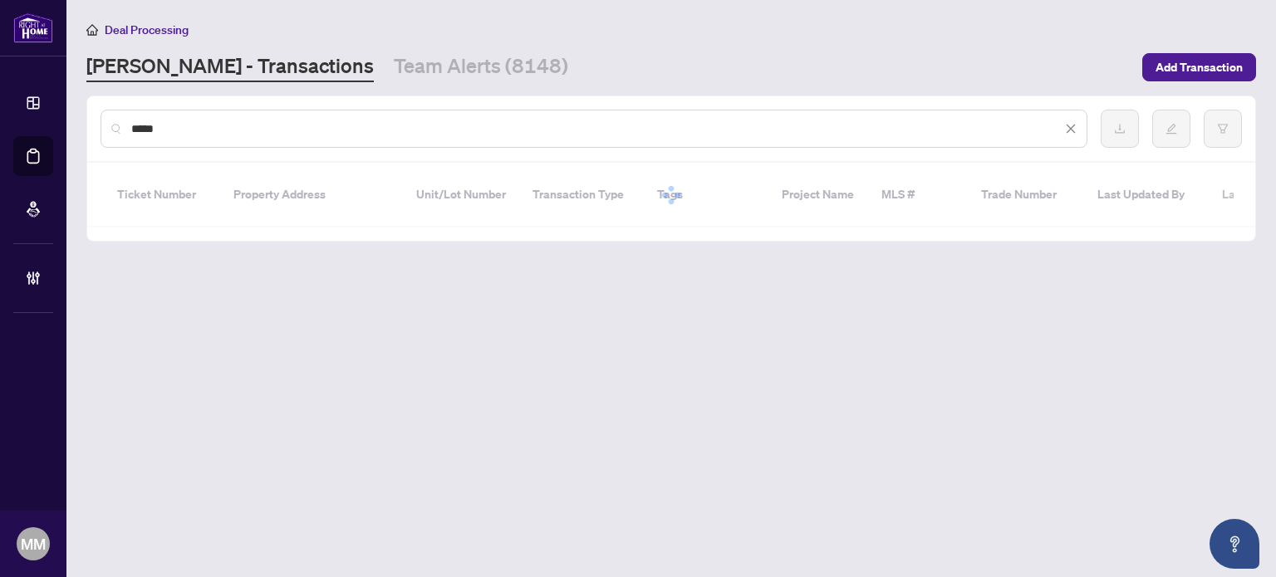
drag, startPoint x: 192, startPoint y: 132, endPoint x: 252, endPoint y: 172, distance: 72.6
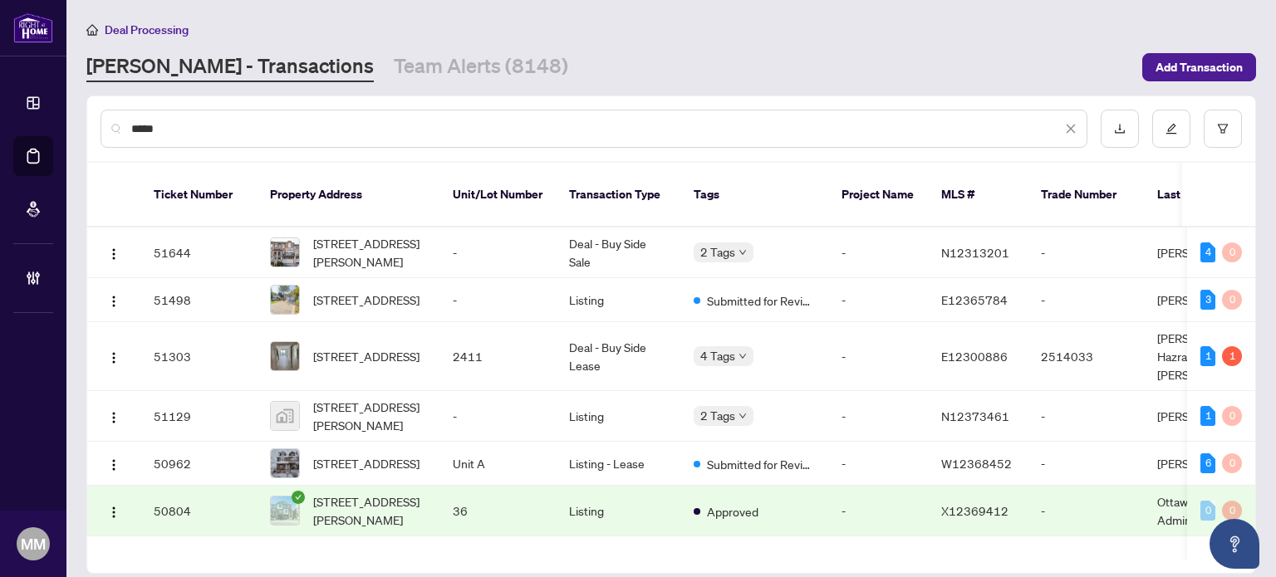
paste input "*********"
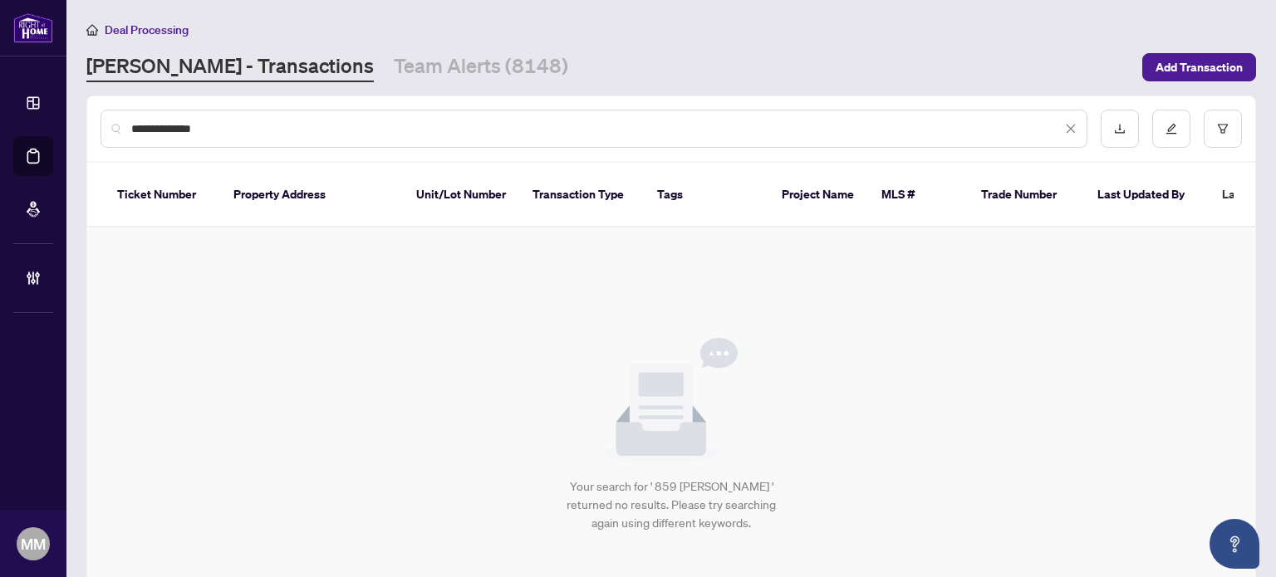
click at [590, 370] on div "Your search for ' 859 [PERSON_NAME] ' returned no results. Please try searching…" at bounding box center [671, 435] width 1168 height 415
click at [1215, 136] on button "button" at bounding box center [1222, 129] width 38 height 38
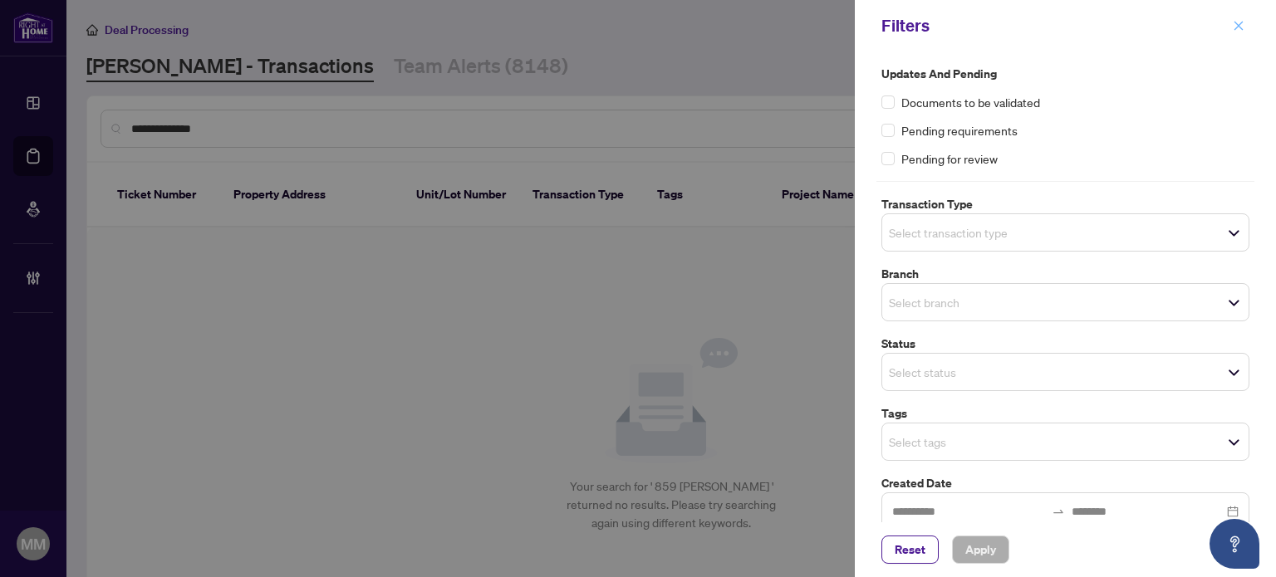
click at [1239, 35] on span "button" at bounding box center [1239, 25] width 12 height 27
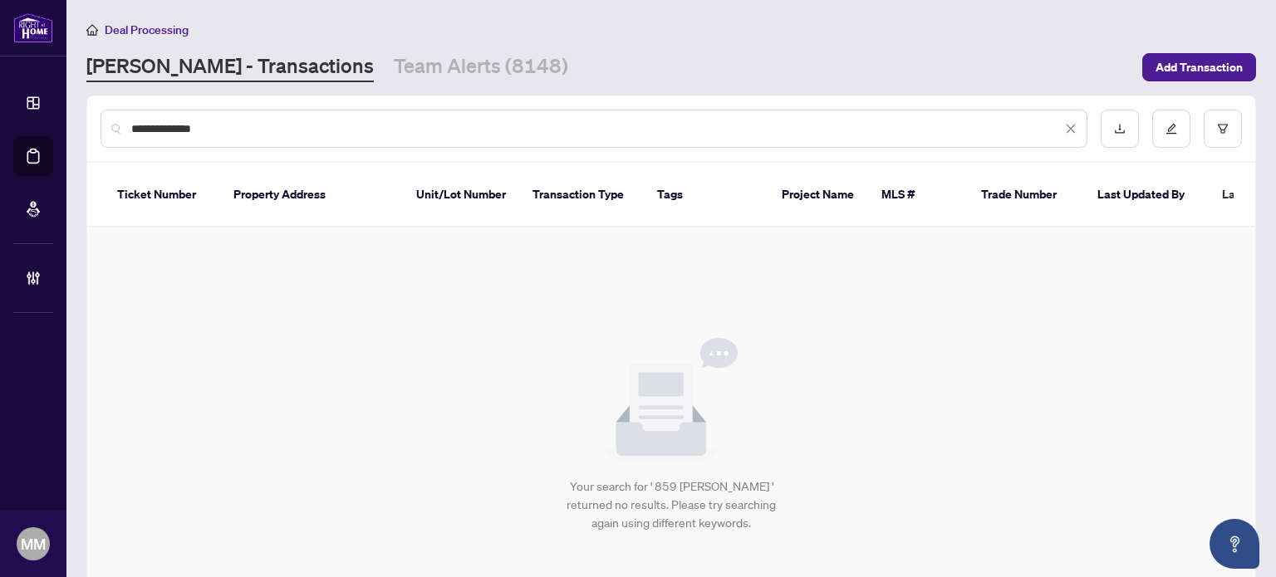
drag, startPoint x: 235, startPoint y: 118, endPoint x: 222, endPoint y: 120, distance: 13.4
click at [222, 120] on div "**********" at bounding box center [593, 129] width 987 height 38
click at [206, 141] on div "**********" at bounding box center [593, 129] width 987 height 38
click at [205, 126] on input "**********" at bounding box center [596, 129] width 930 height 18
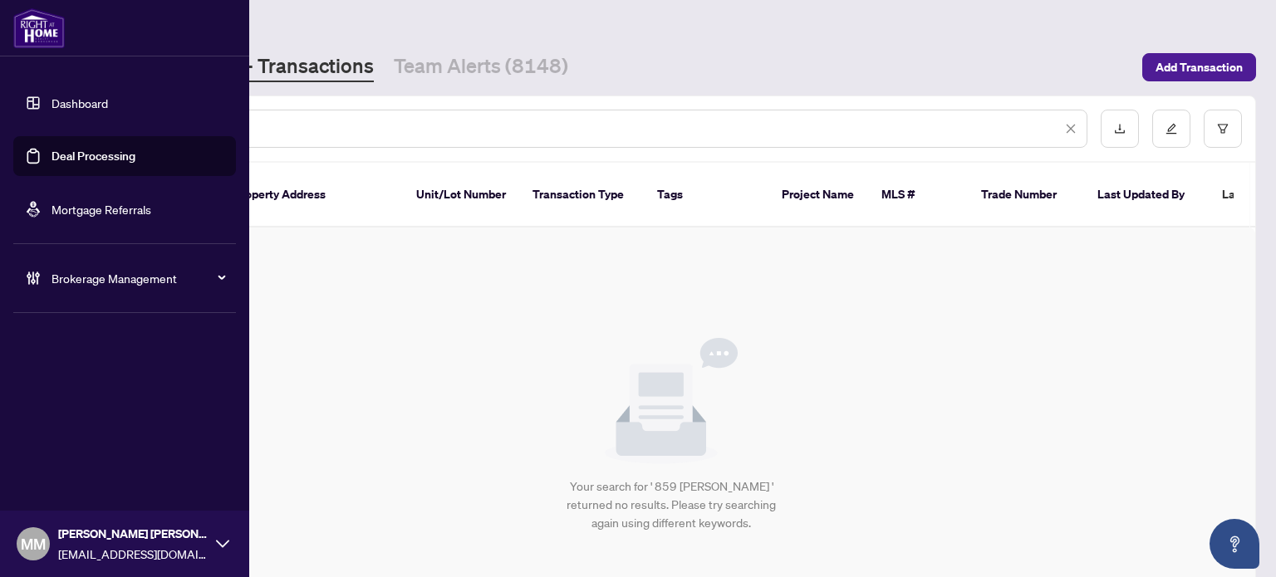
click at [51, 155] on link "Deal Processing" at bounding box center [93, 156] width 84 height 15
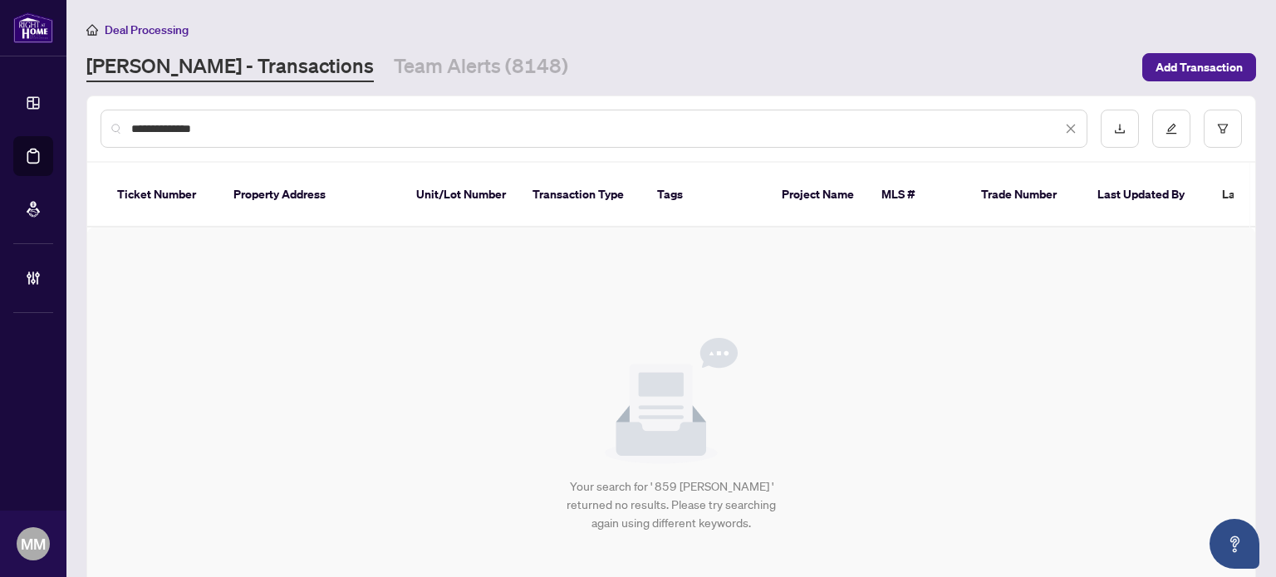
click at [388, 122] on input "**********" at bounding box center [596, 129] width 930 height 18
drag, startPoint x: 388, startPoint y: 122, endPoint x: 163, endPoint y: 142, distance: 226.0
click at [163, 142] on div "**********" at bounding box center [593, 129] width 987 height 38
type input "*********"
